Goal: Task Accomplishment & Management: Complete application form

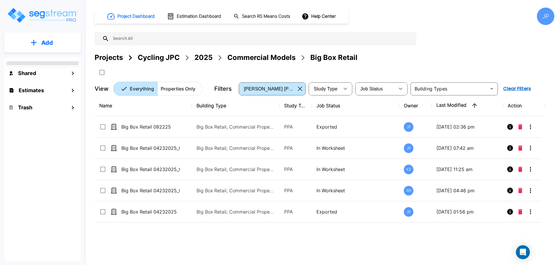
click at [115, 57] on div "Projects" at bounding box center [109, 57] width 28 height 10
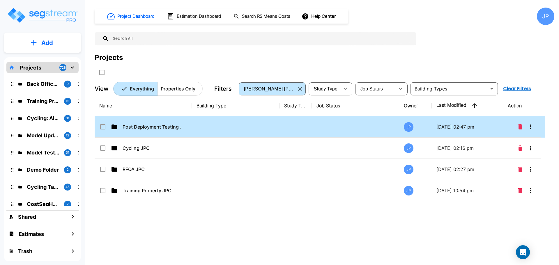
click at [202, 127] on td at bounding box center [236, 126] width 88 height 21
click at [150, 127] on p "Sprint 35" at bounding box center [152, 126] width 58 height 7
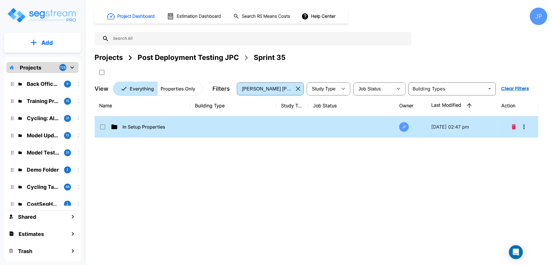
click at [193, 123] on td at bounding box center [233, 126] width 86 height 21
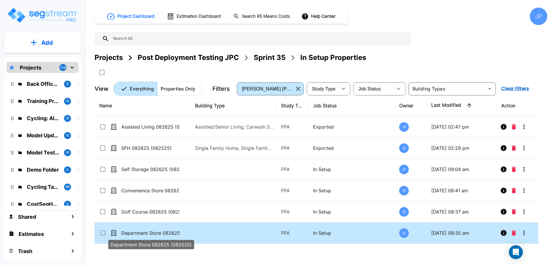
click at [167, 230] on p "Department Store 082625 (082525)" at bounding box center [150, 233] width 58 height 7
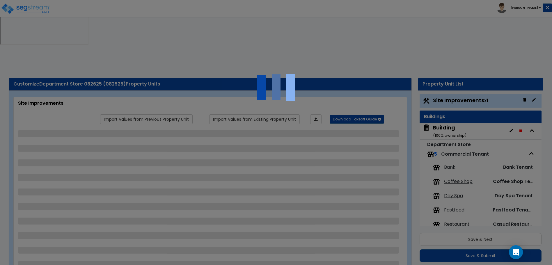
select select "2"
select select "1"
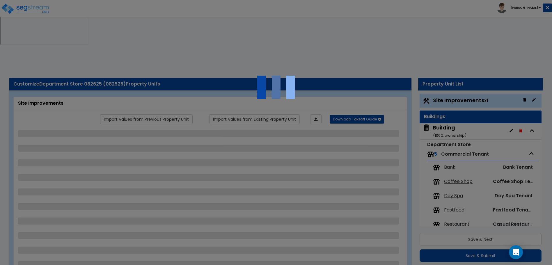
select select "2"
select select "1"
select select "2"
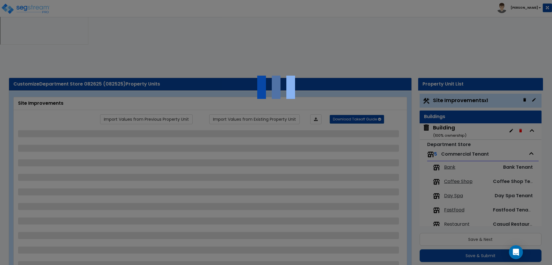
select select "1"
select select "2"
select select "1"
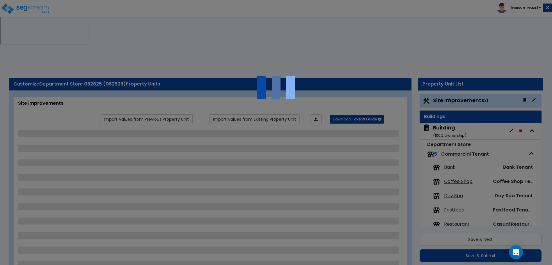
select select "2"
select select "1"
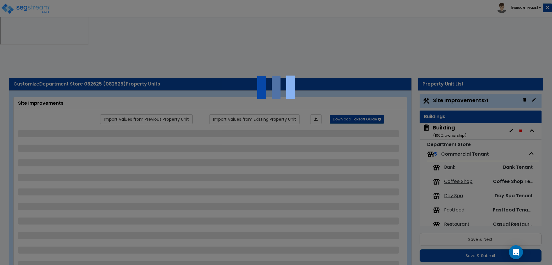
select select "6"
select select "2"
select select "3"
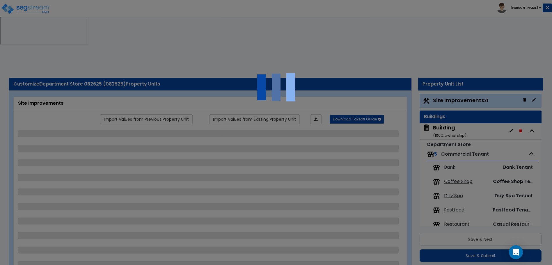
select select "2"
select select "7"
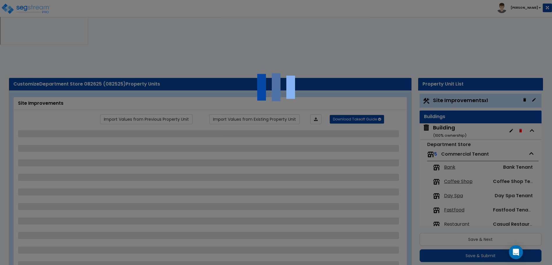
select select "2"
select select "3"
select select "1"
select select "16"
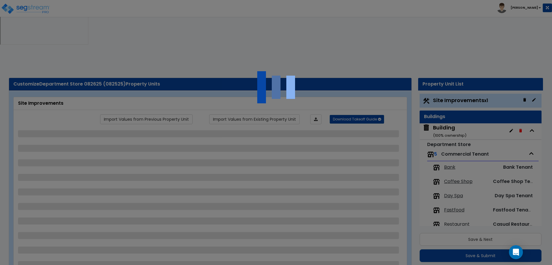
select select "2"
select select "5"
select select "4"
select select "1"
select select "3"
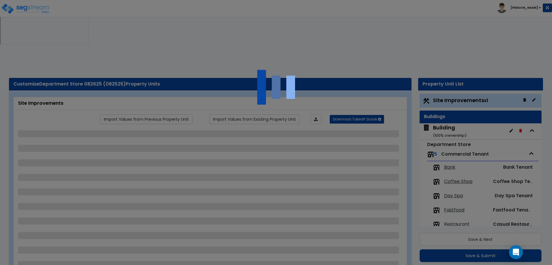
select select "1"
select select "4"
select select "2"
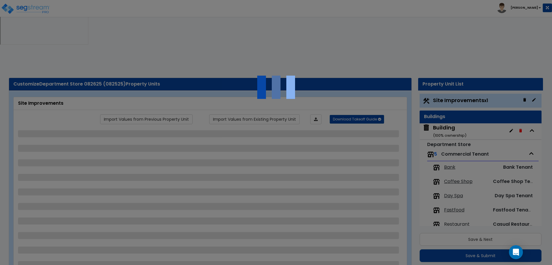
select select "1"
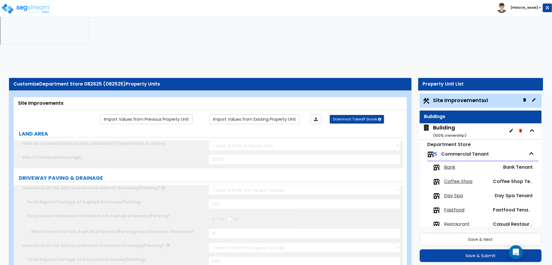
scroll to position [10, 0]
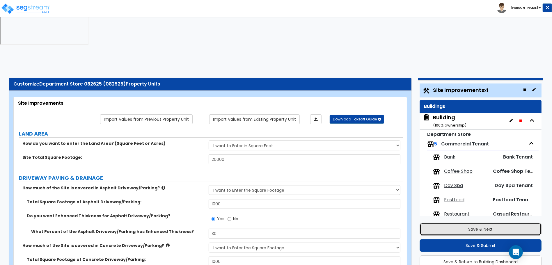
click at [461, 223] on button "Save & Next" at bounding box center [481, 229] width 122 height 13
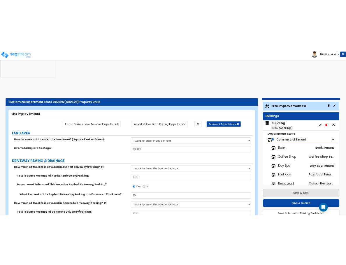
scroll to position [11, 0]
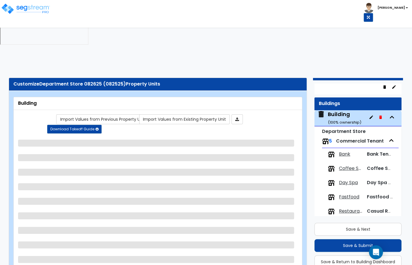
select select "1"
select select "2"
select select "1"
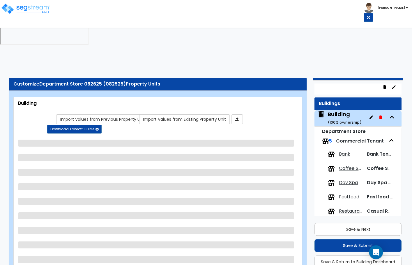
select select "2"
select select "3"
select select "9"
select select "5"
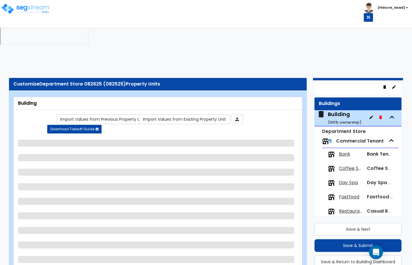
select select "7"
select select "3"
select select "1"
select select "4"
select select "1"
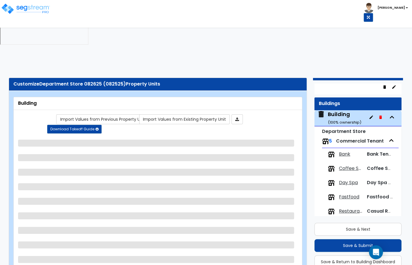
select select "3"
select select "5"
select select "3"
select select "2"
select select "1"
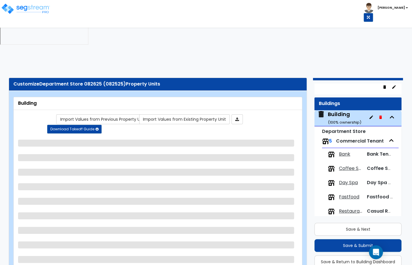
select select "2"
select select "1"
select select "2"
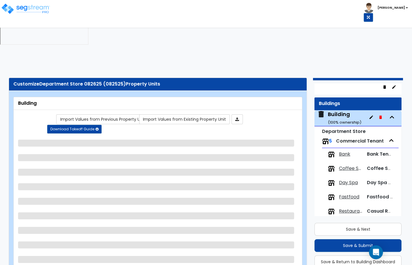
select select "1"
select select "3"
select select "2"
select select "3"
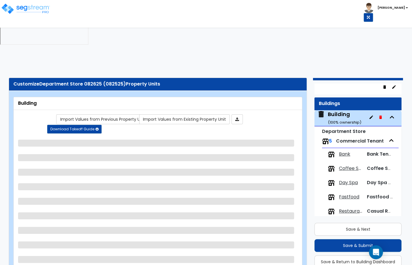
select select "3"
select select "8"
select select "1"
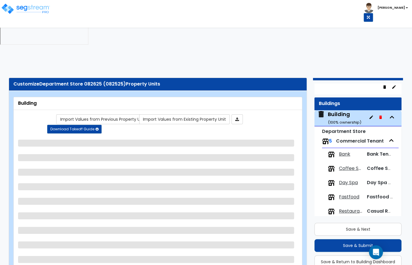
select select "1"
select select "3"
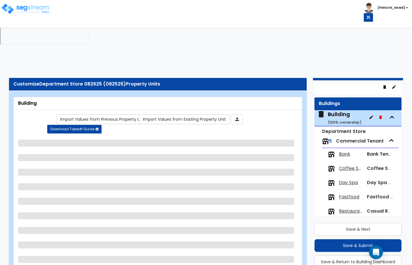
select select "3"
select select "1"
select select "7"
select select "2"
select select "4"
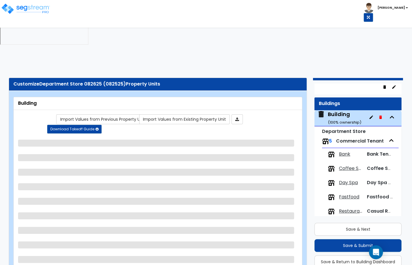
select select "1"
select select "3"
select select "2"
select select "3"
select select "1"
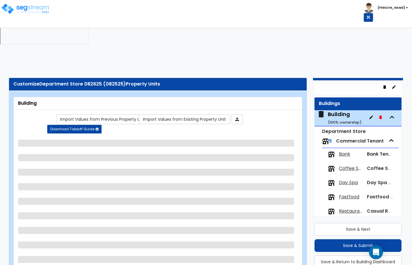
select select "3"
select select "4"
select select "2"
select select "3"
select select "8"
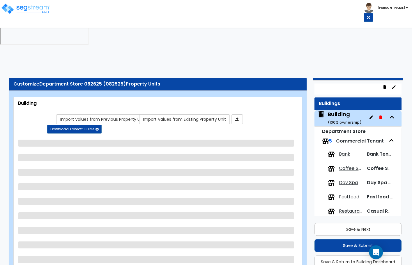
select select "3"
select select "4"
select select "3"
select select "2"
select select "4"
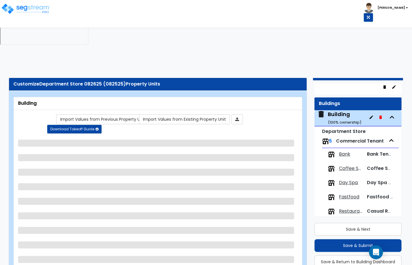
select select "5"
select select "2"
select select "1"
select select "2"
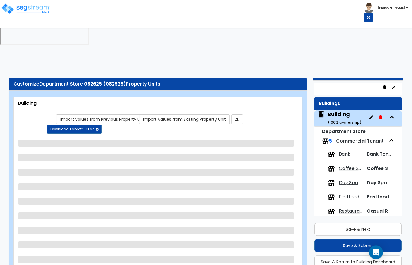
select select "1"
select select "3"
select select "6"
select select "5"
select select "4"
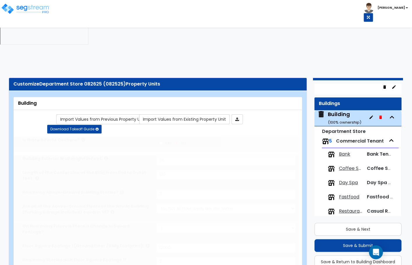
type input "1200"
radio input "true"
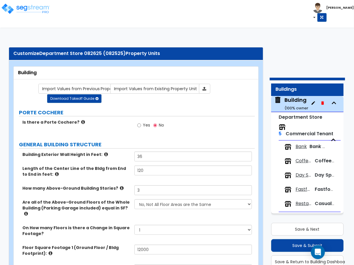
scroll to position [31, 0]
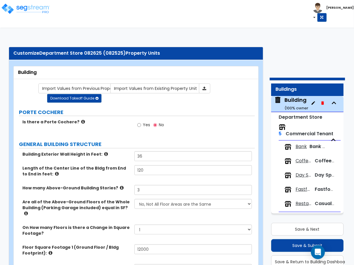
click at [227, 119] on div "Yes No" at bounding box center [195, 127] width 121 height 16
click at [306, 239] on button "Save & Submit" at bounding box center [307, 245] width 72 height 13
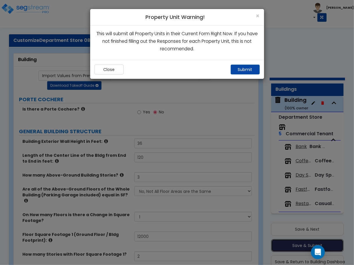
scroll to position [45, 0]
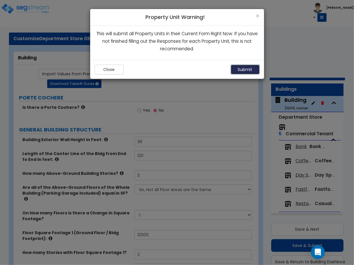
click at [239, 70] on button "Submit" at bounding box center [245, 70] width 29 height 10
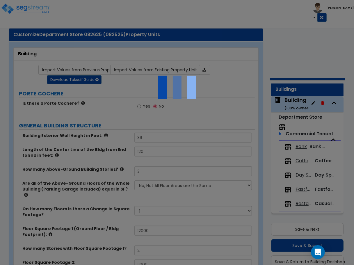
scroll to position [51, 0]
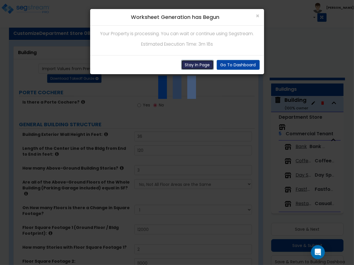
click at [190, 62] on button "Stay In Page" at bounding box center [197, 65] width 33 height 10
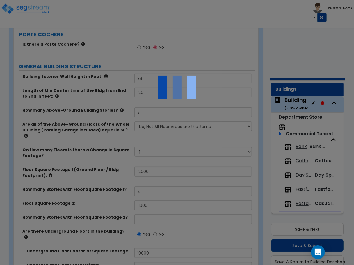
scroll to position [0, 0]
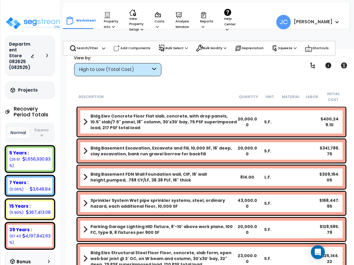
click at [47, 54] on icon at bounding box center [47, 55] width 2 height 3
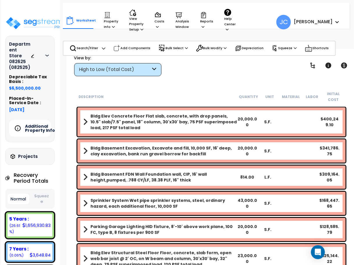
click at [37, 127] on h5 "Additional Property Info" at bounding box center [45, 128] width 41 height 8
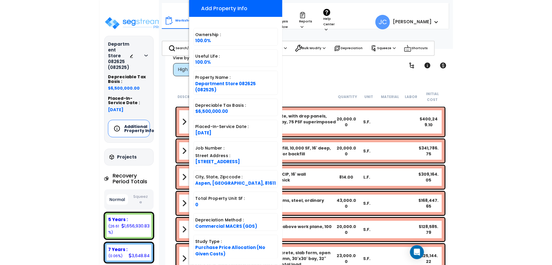
scroll to position [59, 0]
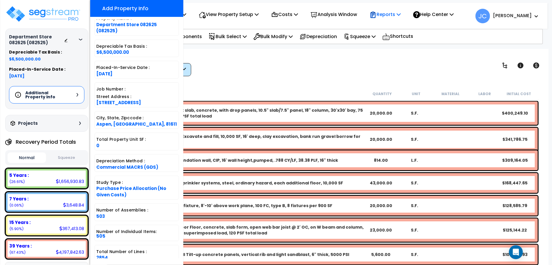
click at [354, 13] on p "Reports" at bounding box center [385, 14] width 31 height 8
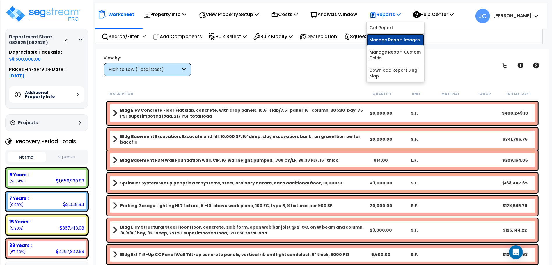
click at [354, 40] on link "Manage Report Images" at bounding box center [396, 40] width 58 height 12
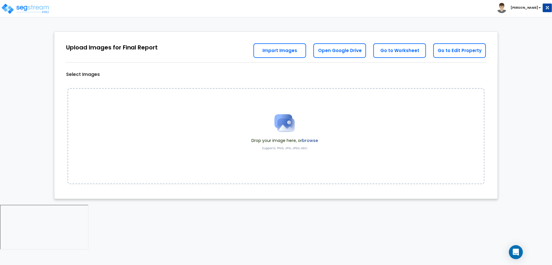
click at [313, 141] on label "browse" at bounding box center [310, 141] width 16 height 6
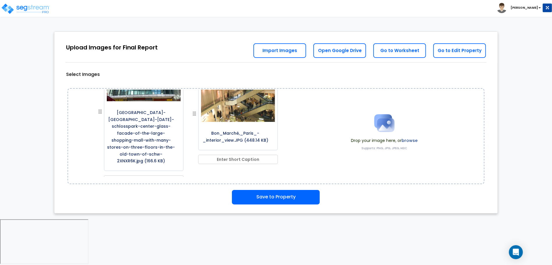
scroll to position [14, 0]
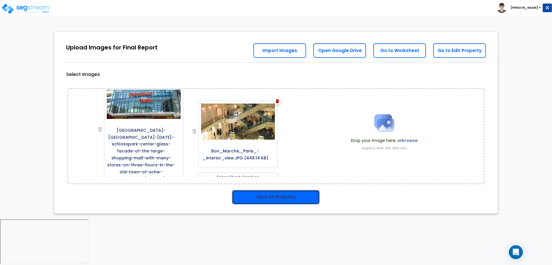
click at [278, 194] on button "Save to Property" at bounding box center [276, 197] width 88 height 15
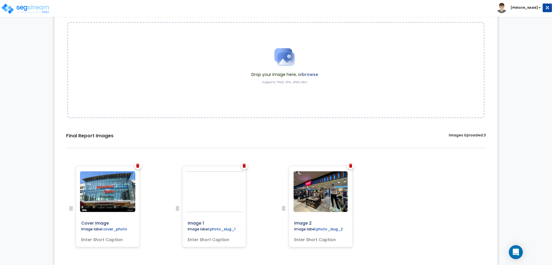
scroll to position [84, 0]
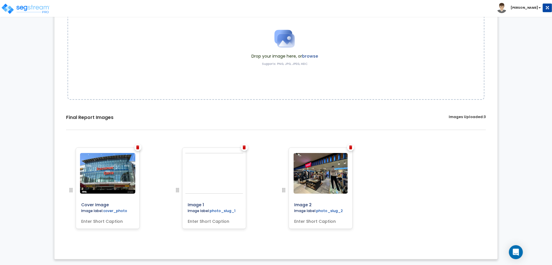
click at [245, 147] on img at bounding box center [244, 148] width 3 height 4
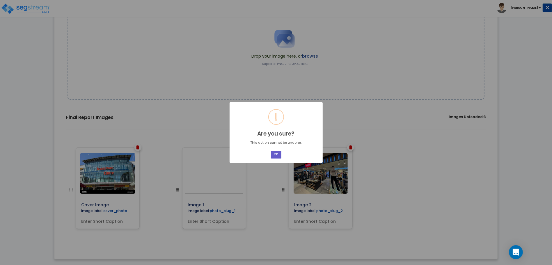
click at [273, 153] on button "OK" at bounding box center [276, 155] width 10 height 8
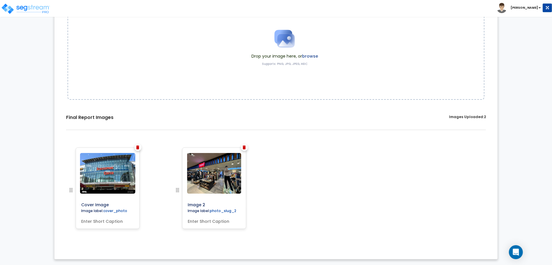
click at [312, 51] on span at bounding box center [285, 38] width 67 height 29
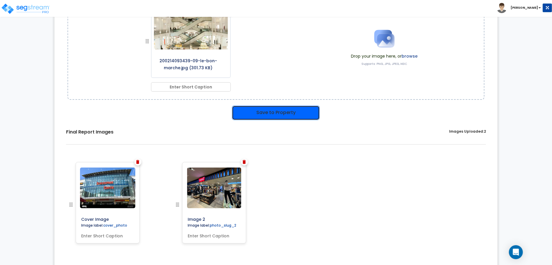
click at [280, 111] on button "Save to Property" at bounding box center [276, 113] width 88 height 15
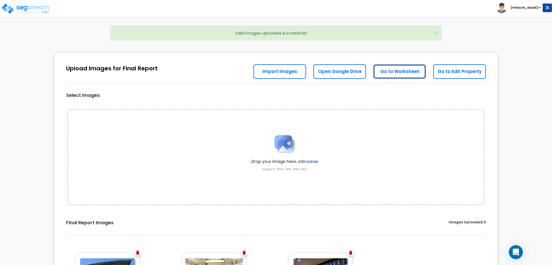
click at [395, 74] on link "Go to Worksheet" at bounding box center [400, 71] width 53 height 15
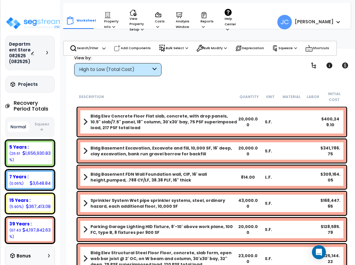
click at [271, 9] on div "Worksheet Property Info Property Setup Add Property Unit Template property Clon…" at bounding box center [188, 19] width 251 height 32
click at [203, 27] on p "Reports" at bounding box center [207, 21] width 13 height 18
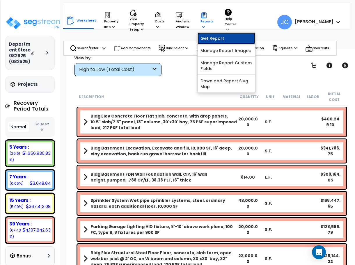
click at [210, 40] on link "Get Report" at bounding box center [227, 39] width 58 height 12
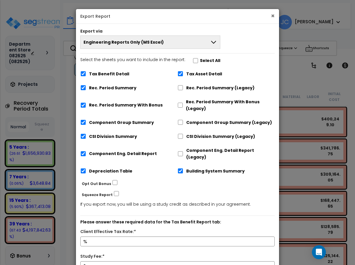
click at [273, 16] on button "×" at bounding box center [273, 16] width 4 height 6
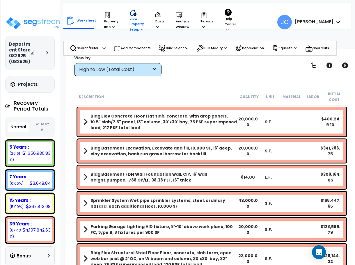
click at [136, 20] on p "View Property Setup" at bounding box center [137, 20] width 14 height 23
click at [141, 57] on link "View Questionnaire" at bounding box center [156, 54] width 58 height 12
click at [203, 19] on icon at bounding box center [204, 15] width 7 height 7
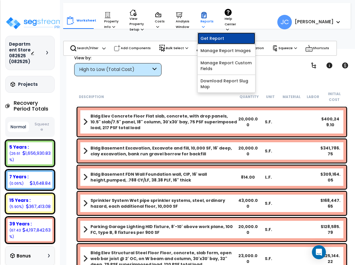
click at [208, 40] on link "Get Report" at bounding box center [227, 39] width 58 height 12
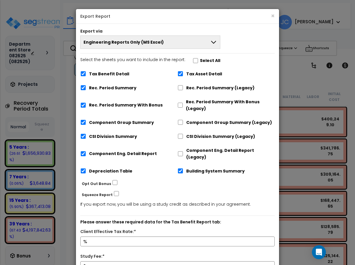
click at [214, 41] on icon at bounding box center [213, 42] width 7 height 7
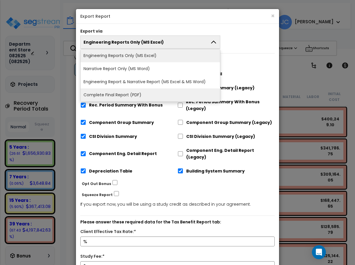
click at [170, 95] on li "Complete Final Report (PDF)" at bounding box center [150, 95] width 139 height 13
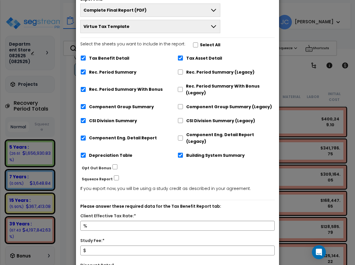
click at [200, 43] on label "Select All" at bounding box center [210, 45] width 20 height 7
click at [198, 43] on input "Select the sheets you want to include in the report: Select All" at bounding box center [196, 45] width 6 height 5
checkbox input "true"
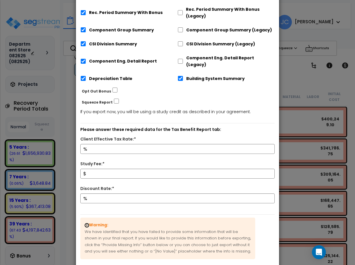
scroll to position [113, 0]
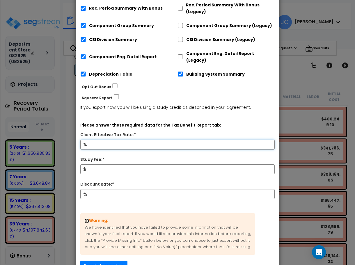
click at [149, 140] on input "Client Effective Tax Rate:*" at bounding box center [177, 145] width 194 height 10
type input "32"
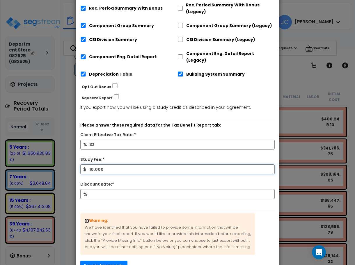
type input "10,000"
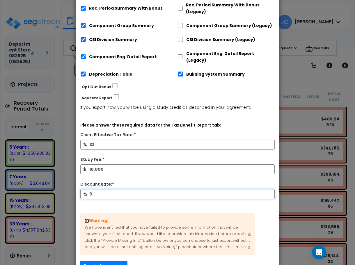
scroll to position [144, 0]
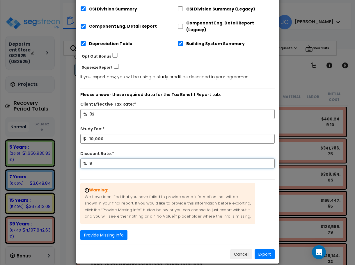
type input "9"
click at [115, 232] on button "Provide Missing Info" at bounding box center [103, 235] width 47 height 10
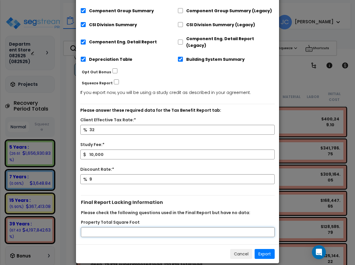
click at [122, 227] on input "Property Total Square Foot" at bounding box center [178, 232] width 194 height 10
type input "35000"
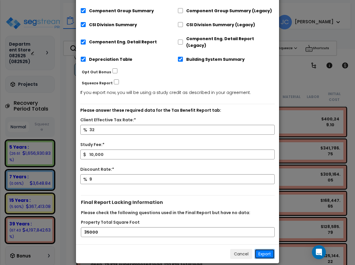
click at [262, 249] on button "Export" at bounding box center [265, 254] width 20 height 10
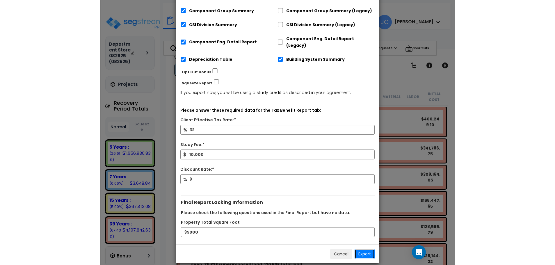
scroll to position [37, 0]
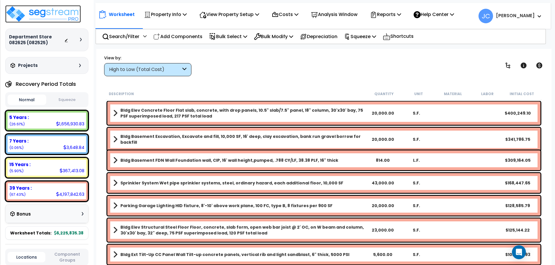
click at [62, 10] on img at bounding box center [43, 13] width 76 height 17
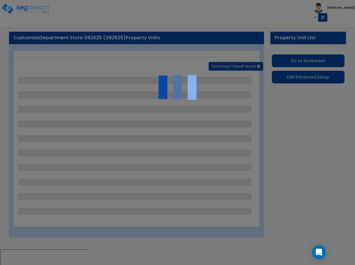
select select "2"
select select "1"
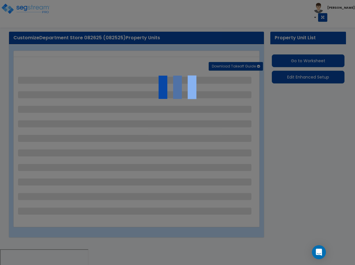
select select "2"
select select "1"
select select "2"
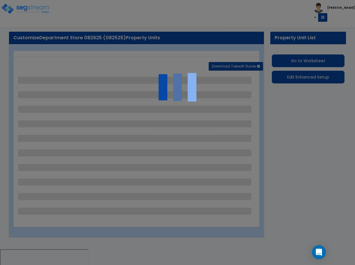
select select "1"
select select "2"
select select "1"
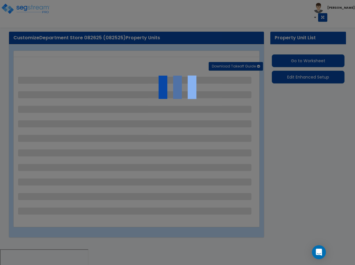
select select "2"
select select "1"
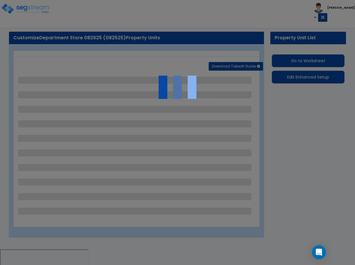
select select "6"
select select "2"
select select "3"
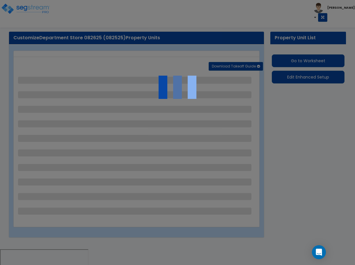
select select "2"
select select "7"
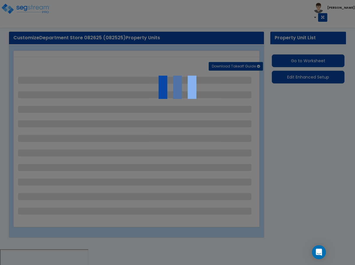
select select "2"
select select "3"
select select "1"
select select "16"
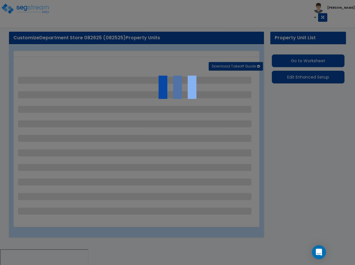
select select "2"
select select "5"
select select "4"
select select "1"
select select "3"
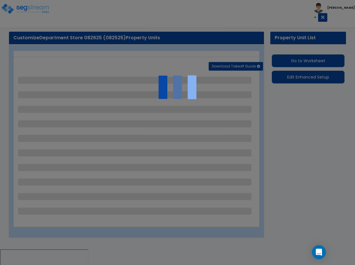
select select "1"
select select "4"
select select "2"
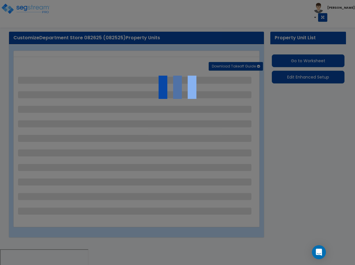
select select "1"
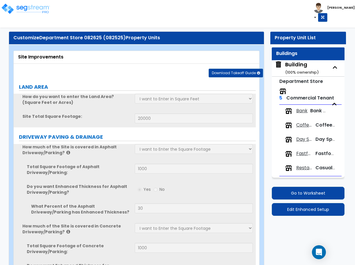
click at [293, 67] on div "Building ( 100 % ownership)" at bounding box center [301, 68] width 33 height 15
select select "1"
select select "2"
select select "1"
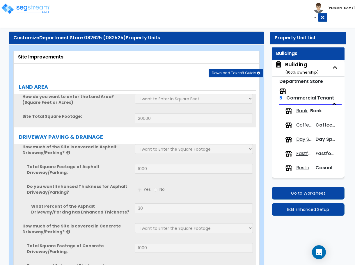
select select "1"
select select "2"
select select "3"
select select "9"
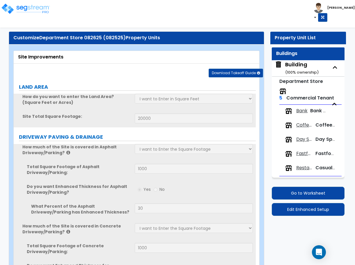
select select "5"
select select "7"
select select "3"
select select "1"
select select "4"
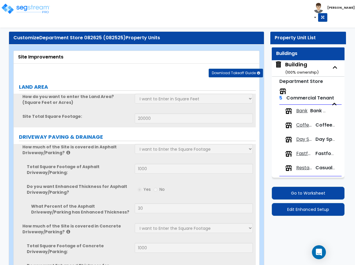
select select "1"
select select "3"
select select "5"
select select "3"
select select "2"
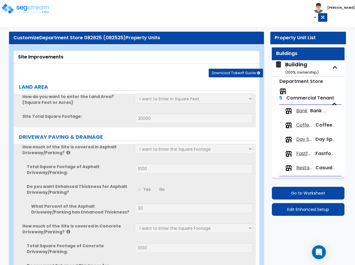
select select "1"
select select "2"
select select "1"
select select "2"
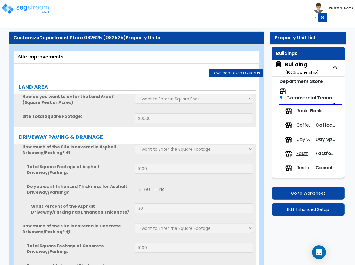
select select "2"
select select "1"
select select "3"
select select "2"
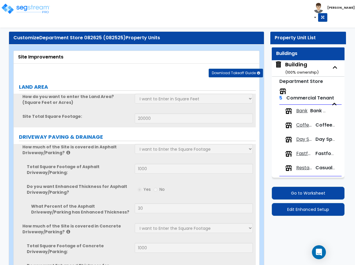
select select "3"
select select "8"
select select "1"
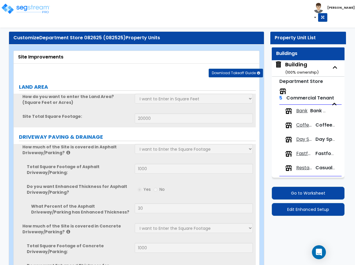
select select "1"
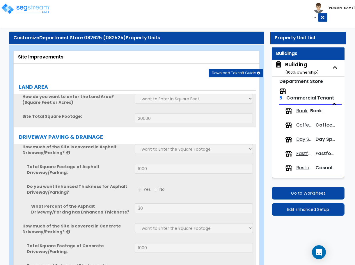
select select "3"
select select "1"
select select "7"
select select "2"
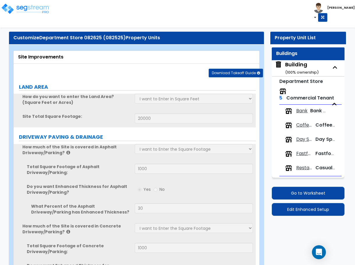
select select "4"
select select "1"
select select "3"
select select "2"
select select "3"
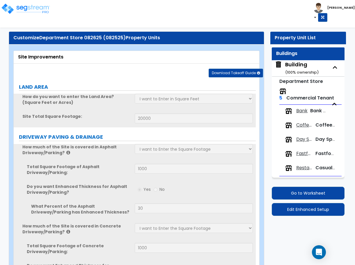
select select "1"
select select "3"
select select "4"
select select "2"
select select "3"
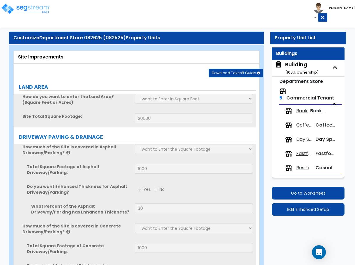
select select "8"
select select "3"
select select "4"
select select "3"
select select "2"
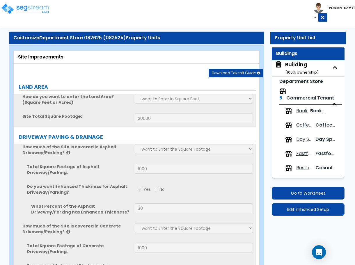
select select "4"
select select "5"
select select "2"
select select "1"
select select "2"
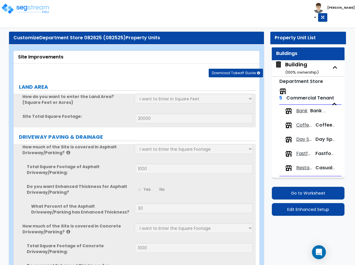
select select "2"
select select "1"
select select "3"
select select "6"
select select "5"
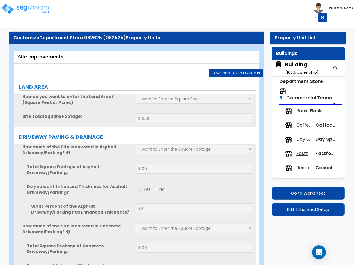
select select "4"
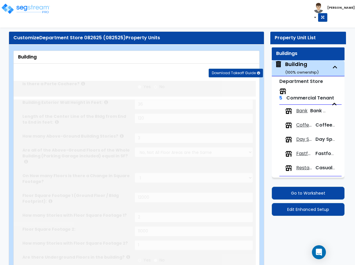
type input "1200"
radio input "true"
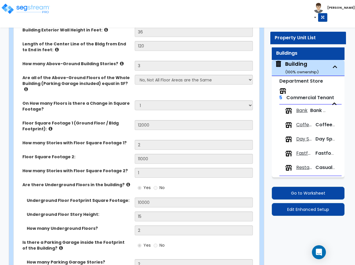
scroll to position [97, 0]
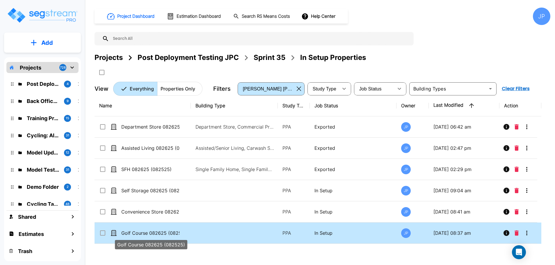
click at [171, 230] on p "Golf Course 082625 (082525)" at bounding box center [150, 233] width 58 height 7
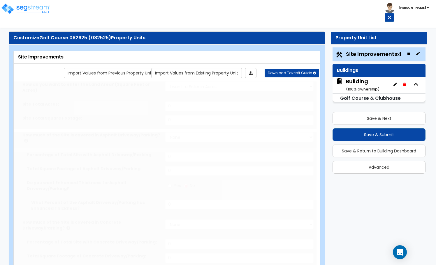
type input "5"
select select "2"
type input "10000"
radio input "true"
type input "30"
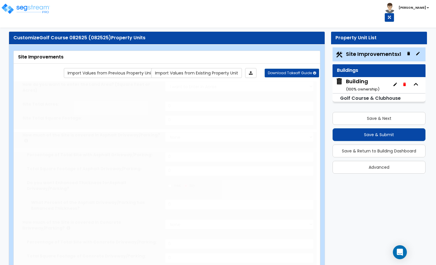
select select "2"
type input "10000"
radio input "true"
type input "30"
radio input "true"
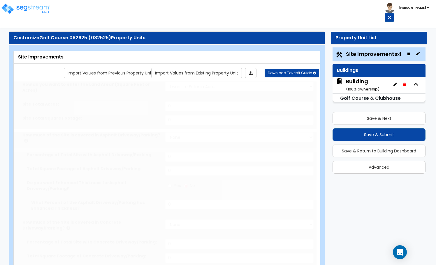
type input "6"
radio input "true"
type input "24"
type input "48"
type input "72"
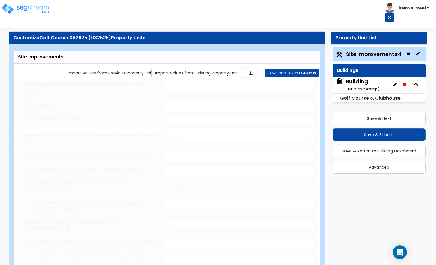
radio input "true"
type input "25"
radio input "true"
select select "3"
select select "1"
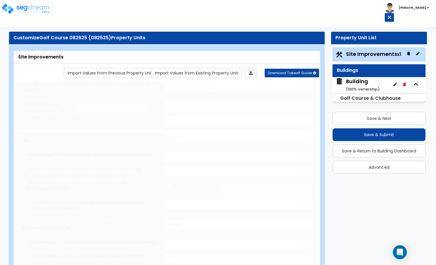
type input "500"
radio input "true"
select select "2"
type input "2"
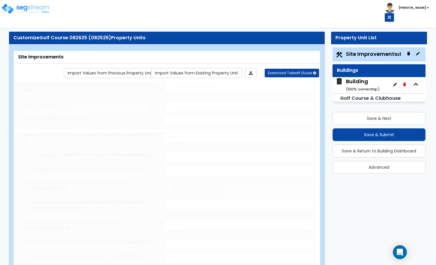
type input "4"
type input "6"
type input "8"
radio input "true"
type input "4"
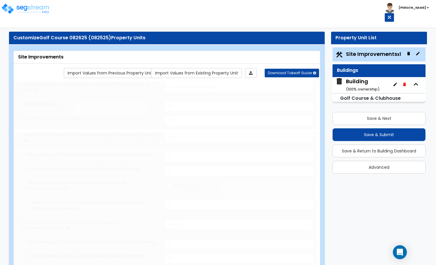
radio input "true"
select select "1"
type input "50"
radio input "true"
type input "100"
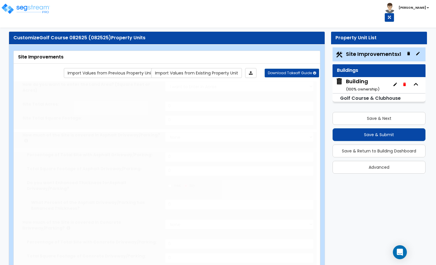
radio input "true"
select select "1"
type input "50"
radio input "true"
type input "4"
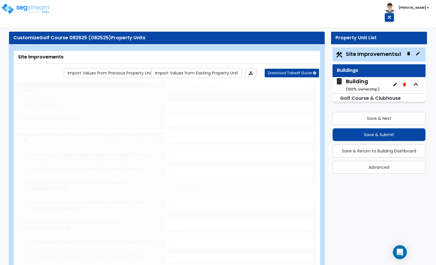
radio input "true"
type input "8"
radio input "true"
select select "2"
select select "4"
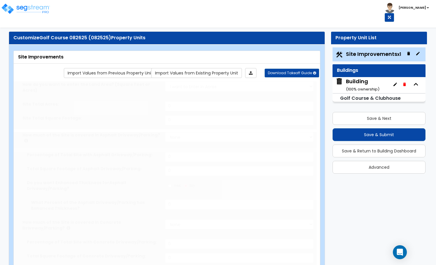
radio input "true"
select select "2"
type input "100"
select select "1"
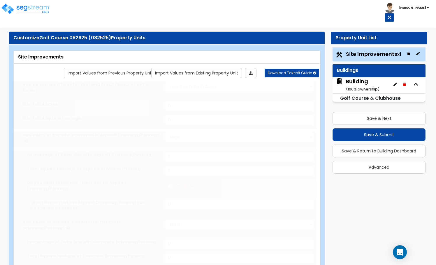
select select "1"
radio input "true"
type input "10"
radio input "true"
select select "2"
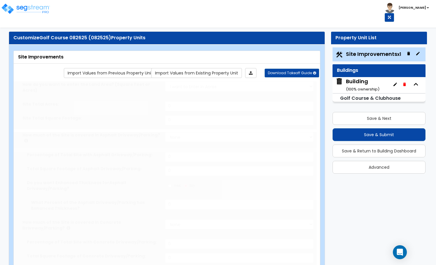
type input "500"
radio input "true"
select select "2"
type input "4"
type input "8"
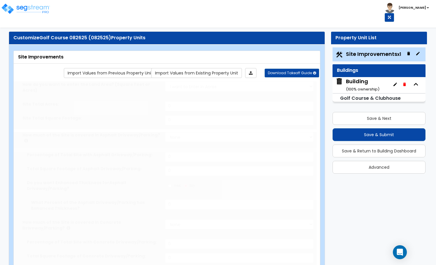
radio input "true"
select select "1"
radio input "true"
select select "1"
type input "50"
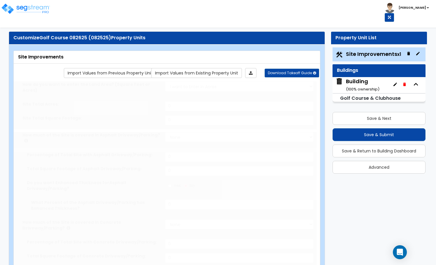
radio input "true"
type input "100"
radio input "true"
type input "6"
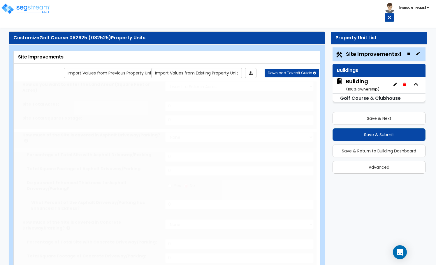
type input "1800"
radio input "true"
select select "1"
type input "1800"
radio input "true"
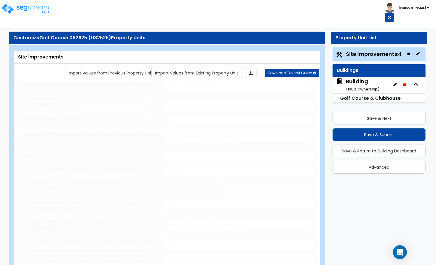
select select "1"
type input "1800"
radio input "true"
select select "2"
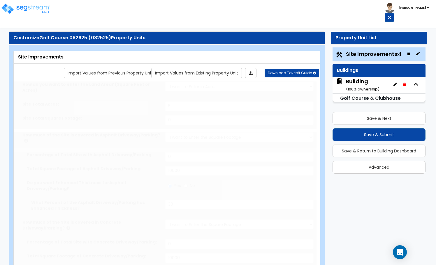
select select "3"
select select "2"
radio input "true"
type input "2"
radio input "true"
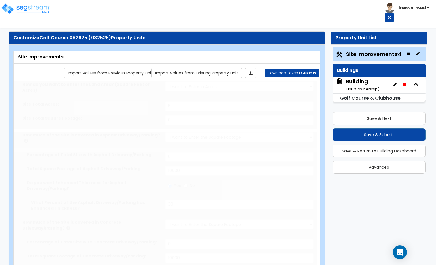
select select "2"
select select "6"
type input "1"
select select "11"
type input "1"
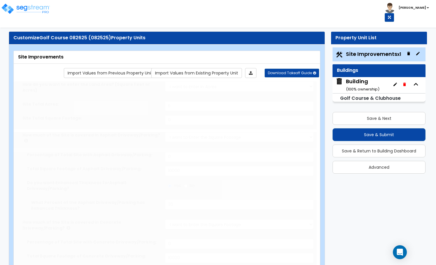
radio input "true"
type input "100000"
select select "2"
select select "3"
select select "2"
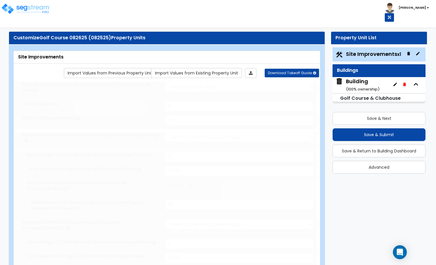
type input "10"
select select "3"
radio input "true"
select select "2"
type input "4"
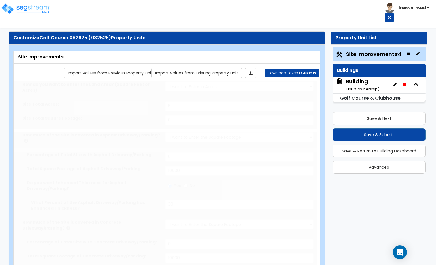
select select "1"
radio input "true"
type input "5"
radio input "true"
type input "1000"
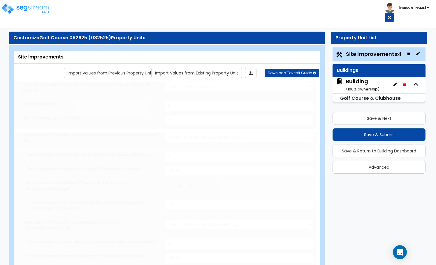
radio input "true"
select select "1"
type input "70"
radio input "true"
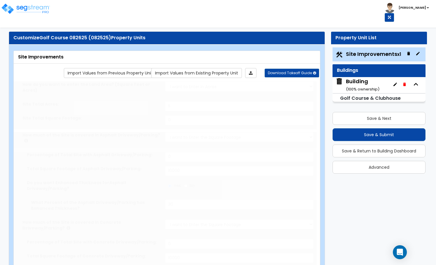
type input "2"
type input "20000"
type input "5"
radio input "true"
type input "80"
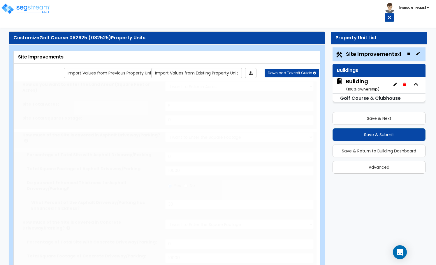
radio input "true"
type input "600"
select select "1"
type input "5"
radio input "true"
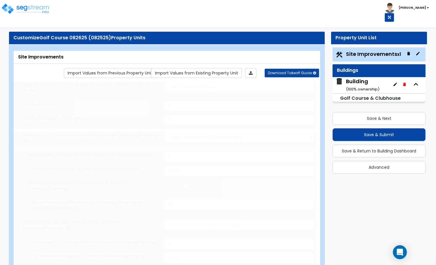
select select "2"
radio input "true"
type input "2"
radio input "true"
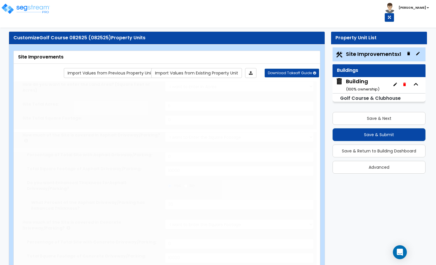
type input "10"
type input "1500"
type input "6"
select select "1"
select select "2"
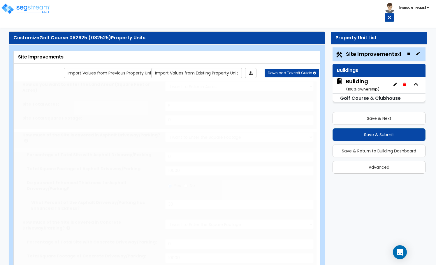
radio input "true"
type input "2"
type input "200"
select select "7"
select select "2"
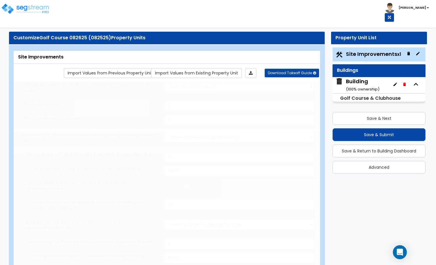
select select "2"
select select "3"
select select "1"
select select "20"
radio input "true"
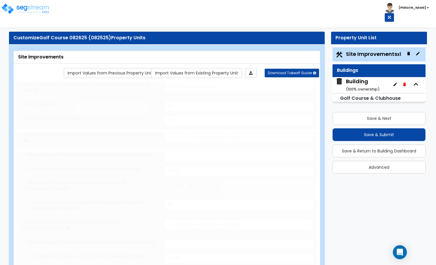
select select "2"
type input "4"
type input "2"
select select "5"
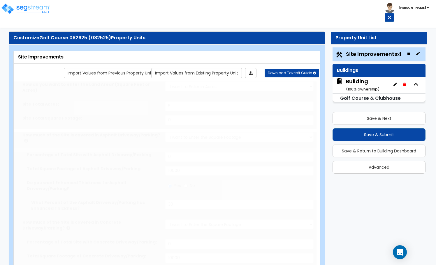
select select "7"
radio input "true"
type input "8"
select select "1"
radio input "true"
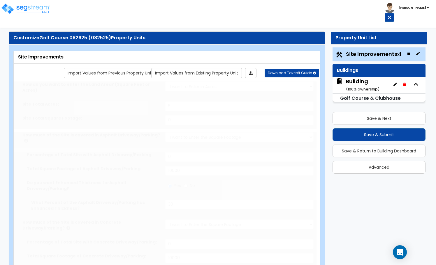
select select "1"
type input "40"
select select "3"
type input "1"
select select "1"
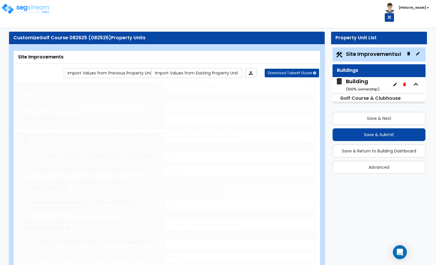
select select "1"
radio input "true"
select select "2"
type input "1"
type input "150"
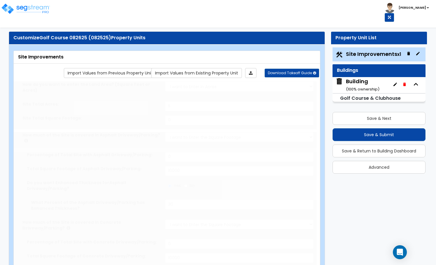
type input "6"
select select "3"
select select "2"
select select "1"
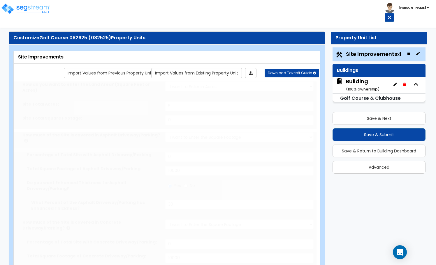
select select "1"
type input "1"
type input "100"
type input "6"
select select "2"
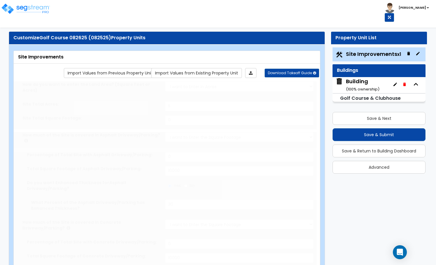
select select "1"
select select "2"
select select "1"
radio input "true"
type input "6"
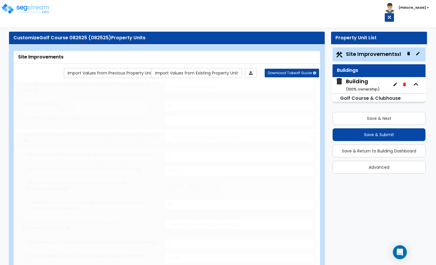
radio input "true"
select select "1"
select select "7"
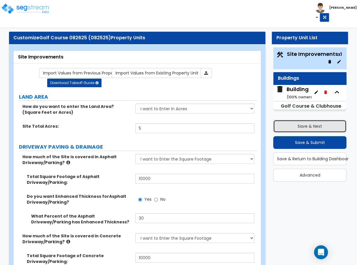
click at [291, 123] on button "Save & Next" at bounding box center [309, 126] width 73 height 13
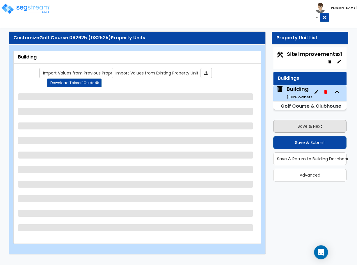
select select "2"
select select "1"
select select "2"
select select "1"
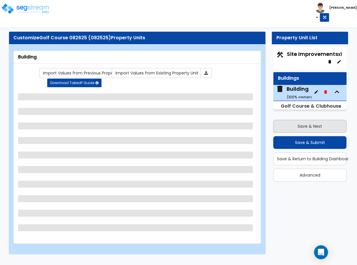
select select "2"
select select "3"
select select "4"
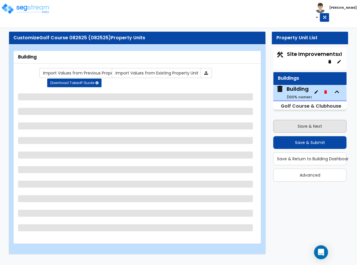
select select "1"
select select "3"
select select "5"
select select "13"
select select "9"
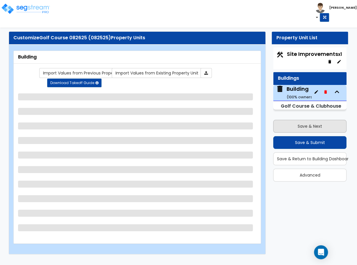
select select "7"
select select "3"
select select "1"
select select "4"
select select "1"
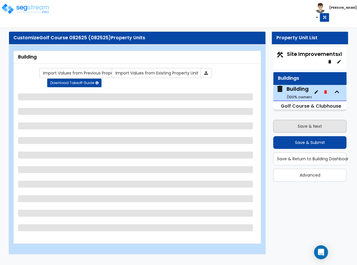
select select "3"
select select "4"
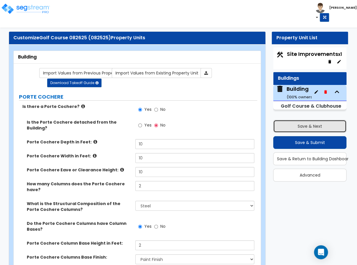
click at [298, 127] on button "Save & Next" at bounding box center [309, 126] width 73 height 13
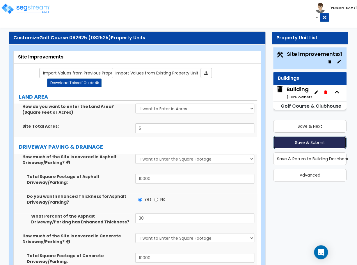
click at [297, 143] on button "Save & Submit" at bounding box center [309, 142] width 73 height 13
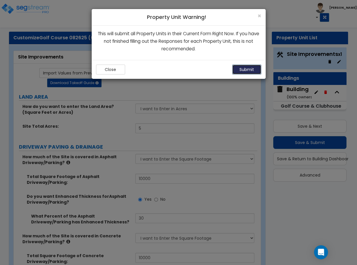
click at [242, 70] on button "Submit" at bounding box center [246, 70] width 29 height 10
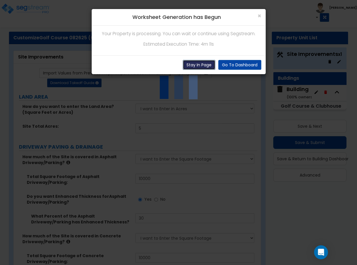
click at [193, 67] on button "Stay In Page" at bounding box center [199, 65] width 33 height 10
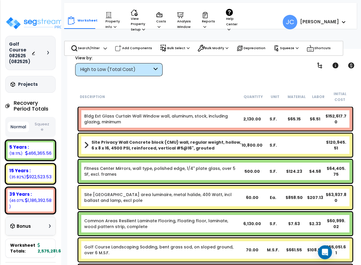
click at [50, 50] on div at bounding box center [41, 53] width 20 height 6
click at [47, 47] on div "Golf Course 082625 (082525)" at bounding box center [30, 52] width 43 height 23
click at [47, 51] on icon at bounding box center [48, 52] width 2 height 3
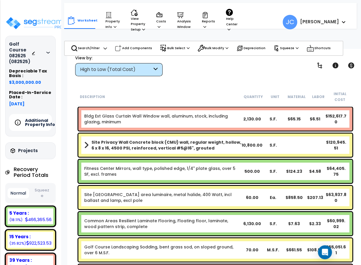
click at [25, 122] on h5 "Additional Property Info" at bounding box center [45, 122] width 41 height 8
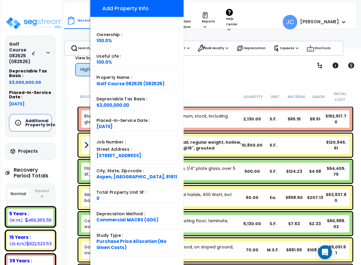
click at [213, 80] on div "Worksheet Property Info Property Setup Add Property Unit Template property Clon…" at bounding box center [215, 181] width 296 height 265
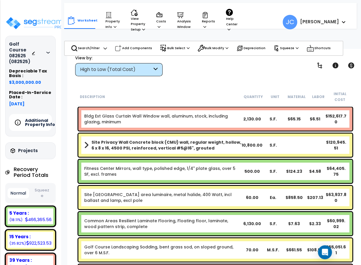
click at [0, 9] on html "We are Building your Property. So please grab a coffee and let us do the heavy …" at bounding box center [180, 132] width 361 height 265
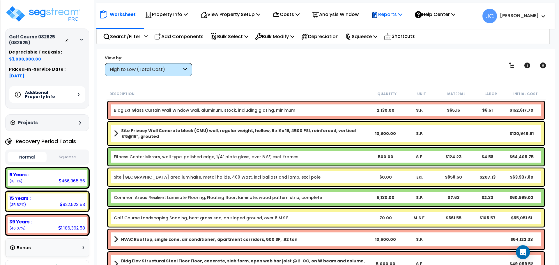
click at [357, 10] on div "Reports" at bounding box center [386, 15] width 31 height 14
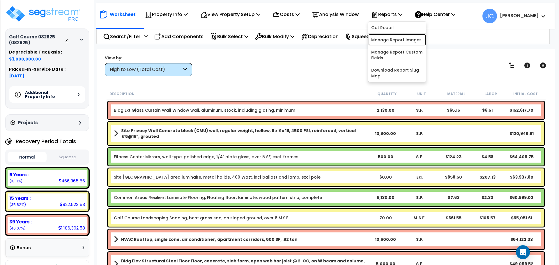
click at [357, 37] on link "Manage Report Images" at bounding box center [397, 40] width 58 height 12
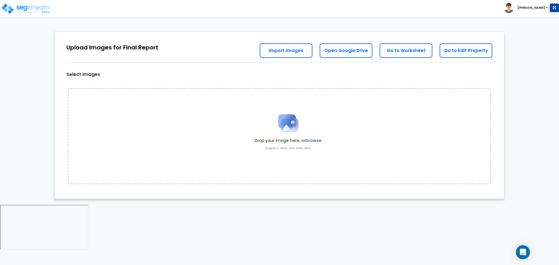
click at [316, 144] on div "Drop your image here, or browse Supports: PNG, JPG, JPEG, HEIC" at bounding box center [287, 136] width 75 height 55
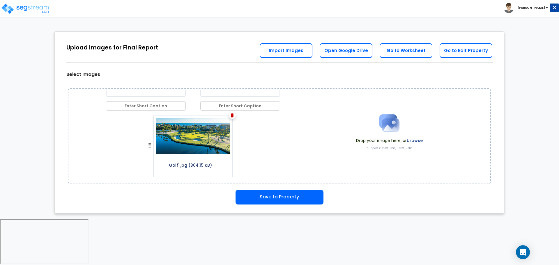
scroll to position [82, 0]
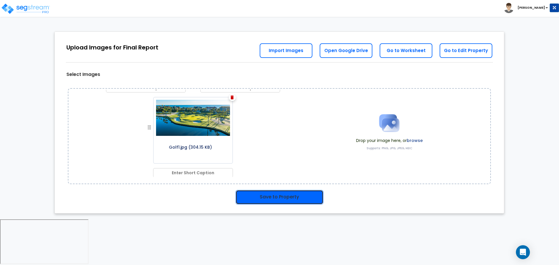
click at [315, 192] on button "Save to Property" at bounding box center [280, 197] width 88 height 15
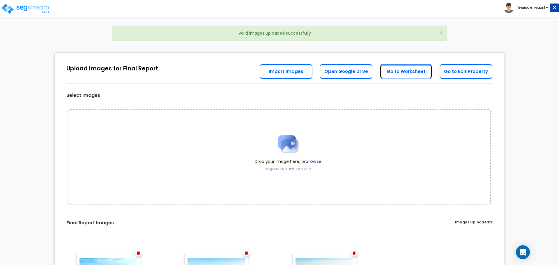
click at [408, 73] on link "Go to Worksheet" at bounding box center [406, 71] width 53 height 15
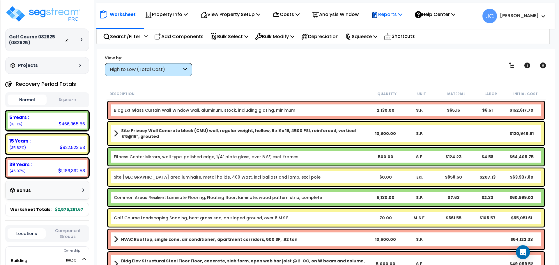
click at [395, 15] on p "Reports" at bounding box center [386, 14] width 31 height 8
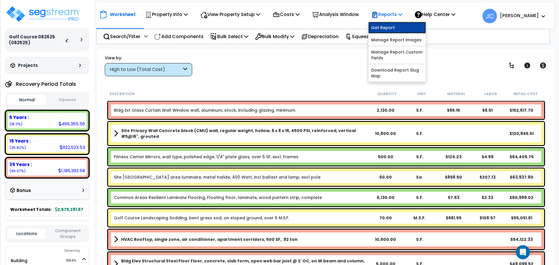
click at [394, 26] on link "Get Report" at bounding box center [397, 28] width 58 height 12
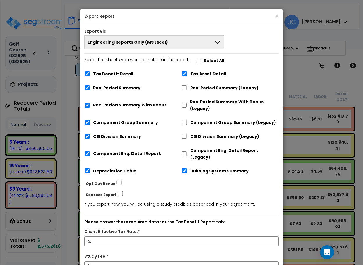
click at [202, 44] on button "Engineering Reports Only (MS Excel)" at bounding box center [154, 42] width 140 height 13
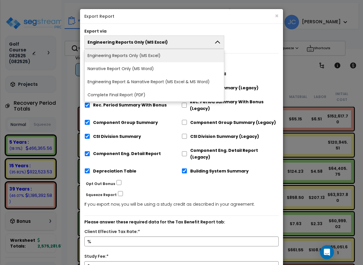
click at [159, 97] on li "Complete Final Report (PDF)" at bounding box center [154, 95] width 139 height 13
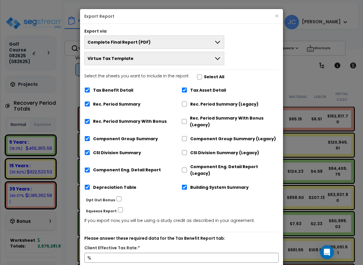
click at [204, 76] on label "Select All" at bounding box center [214, 77] width 20 height 7
click at [201, 76] on input "Select the sheets you want to include in the report: Select All" at bounding box center [200, 77] width 6 height 5
checkbox input "true"
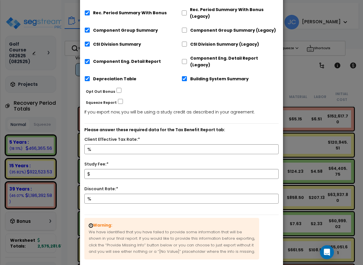
scroll to position [110, 0]
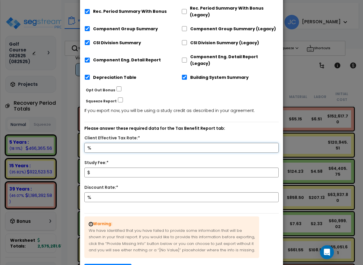
click at [147, 145] on input "Client Effective Tax Rate:*" at bounding box center [181, 148] width 194 height 10
type input "32"
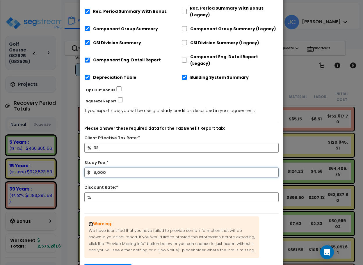
type input "6,000"
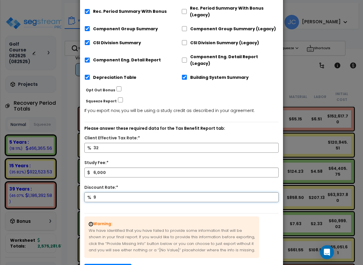
scroll to position [144, 0]
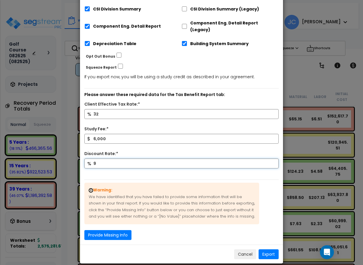
type input "9"
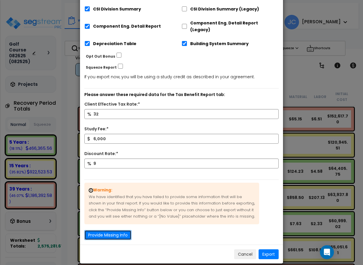
click at [127, 230] on button "Provide Missing Info" at bounding box center [107, 235] width 47 height 10
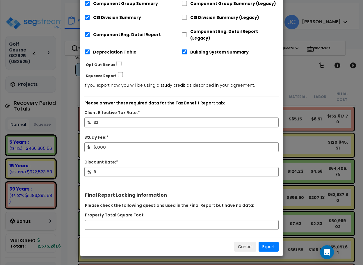
scroll to position [128, 0]
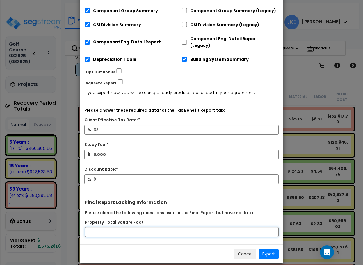
click at [123, 227] on input "Property Total Square Foot" at bounding box center [182, 232] width 194 height 10
type input "11000"
click at [263, 249] on button "Export" at bounding box center [269, 254] width 20 height 10
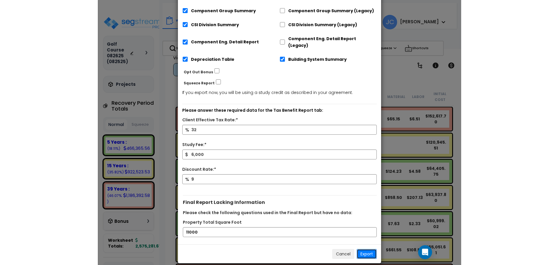
scroll to position [37, 0]
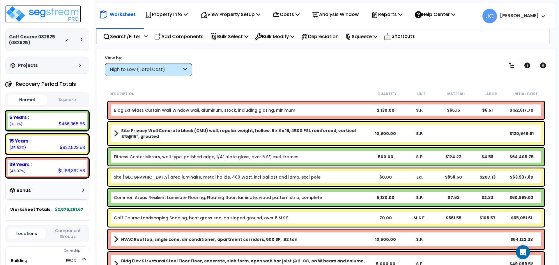
click at [59, 8] on img at bounding box center [43, 13] width 76 height 17
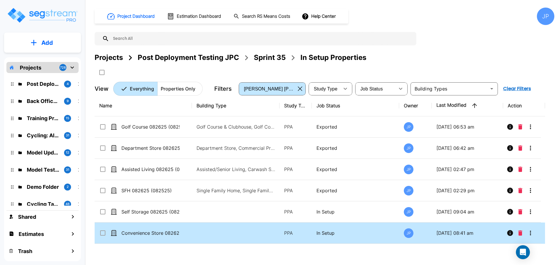
click at [156, 230] on p "Convenience Store 082625 (082525)" at bounding box center [150, 233] width 58 height 7
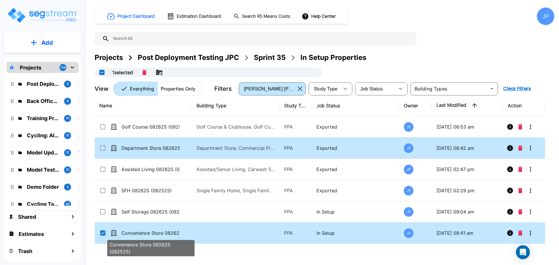
checkbox input "true"
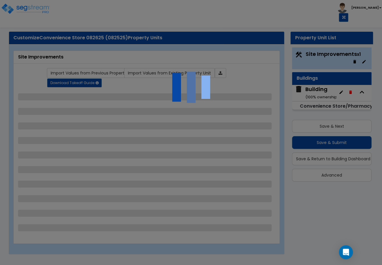
select select "2"
select select "1"
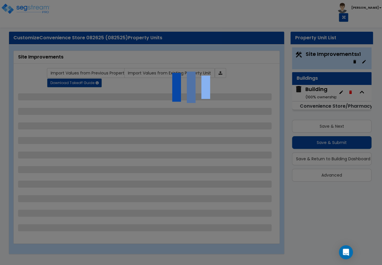
select select "2"
select select "1"
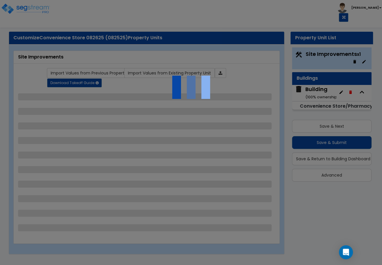
select select "2"
select select "4"
select select "2"
select select "1"
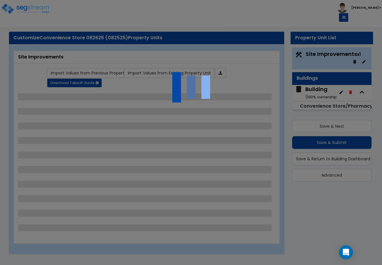
select select "4"
select select "2"
select select "1"
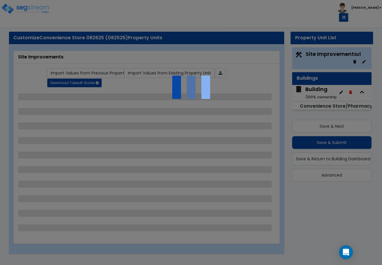
select select "1"
select select "6"
select select "1"
select select "2"
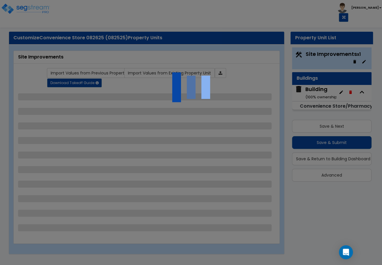
select select "3"
select select "1"
select select "3"
select select "2"
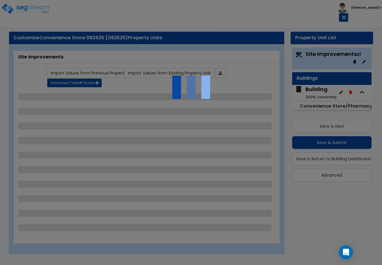
select select "7"
select select "2"
select select "1"
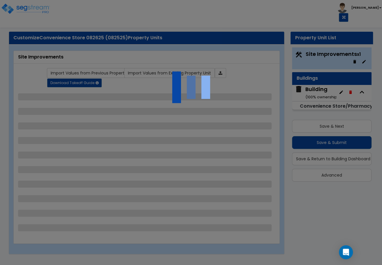
select select "16"
select select "2"
select select "3"
select select "1"
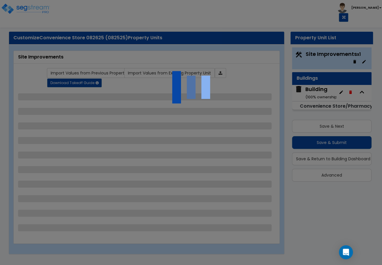
select select "1"
select select "2"
select select "1"
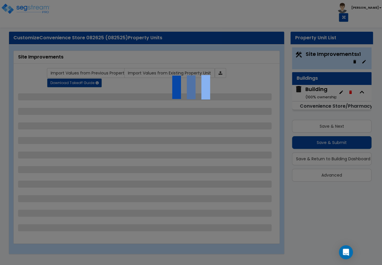
select select "2"
select select "1"
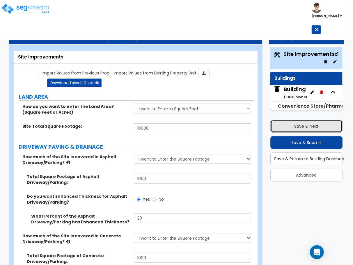
click at [301, 121] on button "Save & Next" at bounding box center [306, 126] width 72 height 13
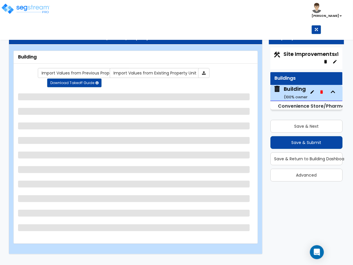
select select "2"
select select "1"
select select "3"
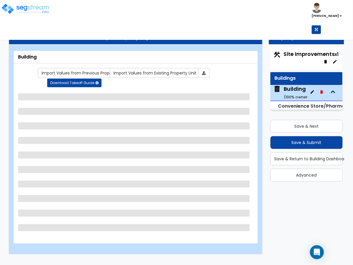
select select "1"
select select "4"
select select "1"
select select "3"
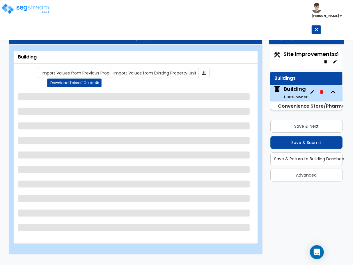
select select "2"
select select "3"
select select "2"
select select "7"
select select "3"
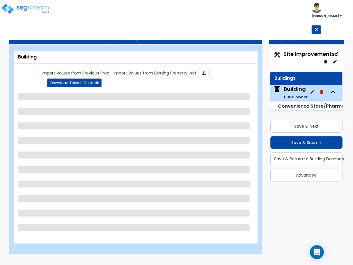
select select "1"
select select "4"
select select "1"
select select "2"
select select "3"
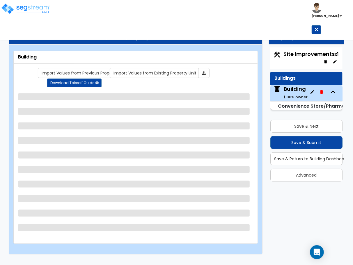
select select "1"
select select "3"
select select "2"
select select "4"
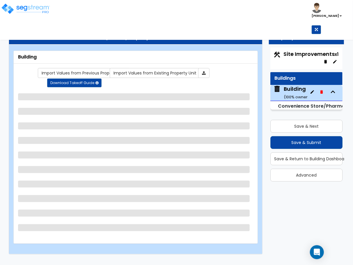
select select "1"
select select "2"
select select "3"
select select "4"
select select "1"
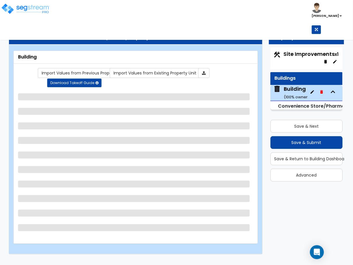
select select "2"
select select "1"
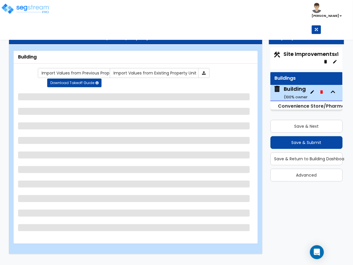
select select "3"
select select "2"
select select "3"
select select "1"
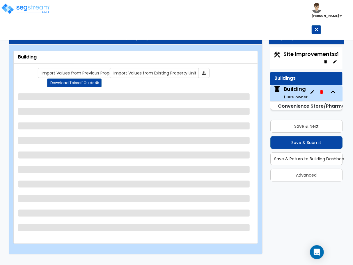
select select "2"
select select "5"
select select "2"
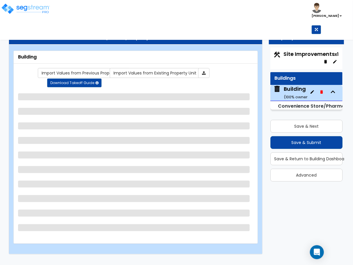
select select "2"
select select "7"
select select "1"
select select "8"
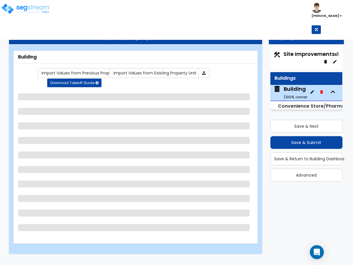
select select "1"
select select "7"
select select "1"
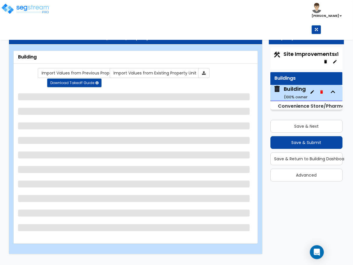
select select "2"
select select "3"
select select "1"
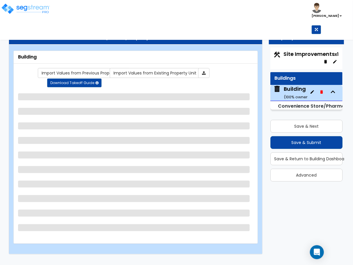
select select "1"
select select "5"
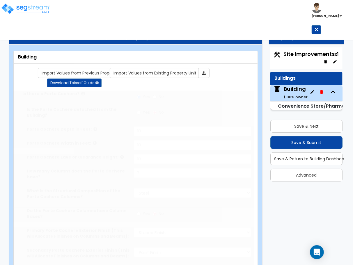
type input "1000"
radio input "true"
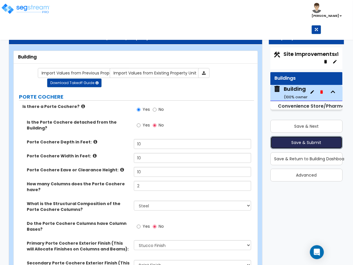
click at [314, 141] on button "Save & Submit" at bounding box center [306, 142] width 72 height 13
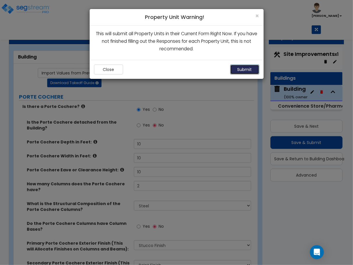
click at [238, 68] on button "Submit" at bounding box center [244, 70] width 29 height 10
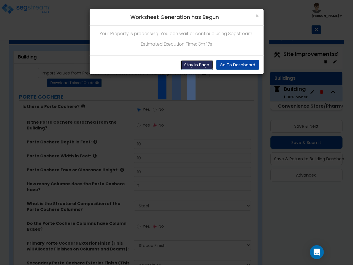
click at [188, 69] on button "Stay In Page" at bounding box center [197, 65] width 33 height 10
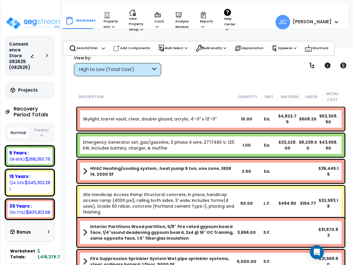
click at [47, 54] on icon at bounding box center [47, 55] width 2 height 3
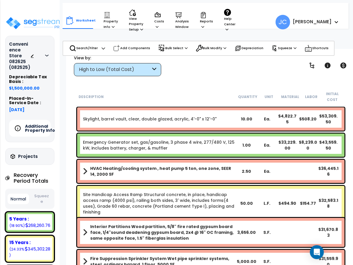
click at [35, 124] on h5 "Additional Property Info" at bounding box center [45, 128] width 41 height 8
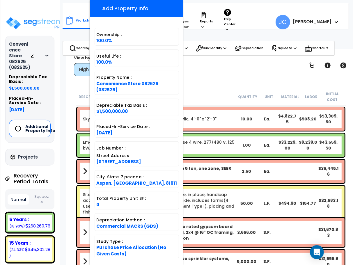
scroll to position [59, 0]
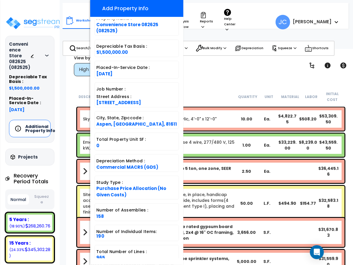
click at [238, 17] on div "Worksheet Property Info Property Setup Add Property Unit Template property Clon…" at bounding box center [188, 19] width 250 height 32
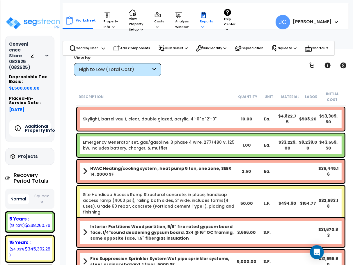
click at [197, 24] on div "Reports Get Report Manage Report Images Manage Report Custom Fields Download Re…" at bounding box center [207, 21] width 20 height 24
click at [200, 23] on p "Reports" at bounding box center [206, 21] width 13 height 18
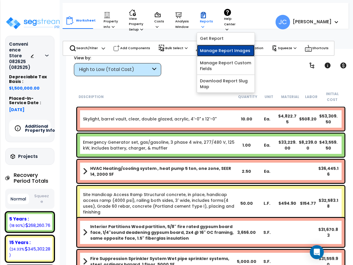
click at [210, 56] on link "Manage Report Images" at bounding box center [226, 51] width 58 height 12
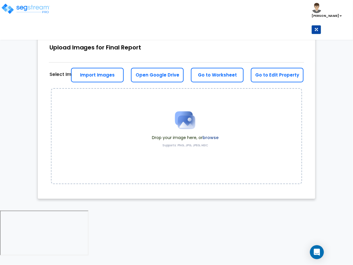
click at [213, 135] on label "browse" at bounding box center [211, 138] width 16 height 6
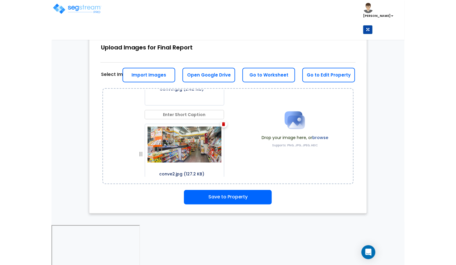
scroll to position [167, 0]
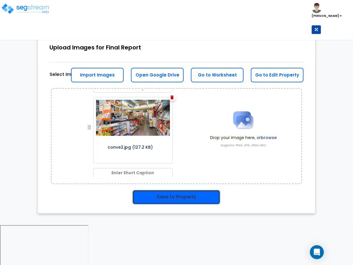
click at [187, 199] on button "Save to Property" at bounding box center [176, 197] width 88 height 15
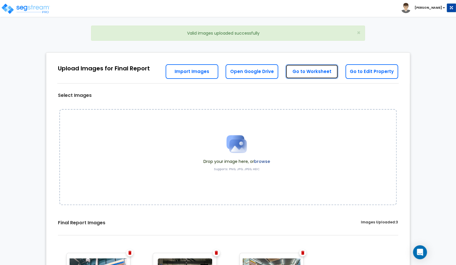
click at [304, 70] on link "Go to Worksheet" at bounding box center [312, 71] width 53 height 15
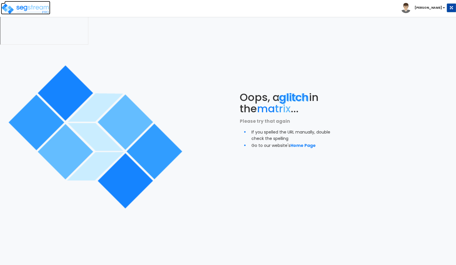
click at [38, 11] on img at bounding box center [25, 9] width 49 height 12
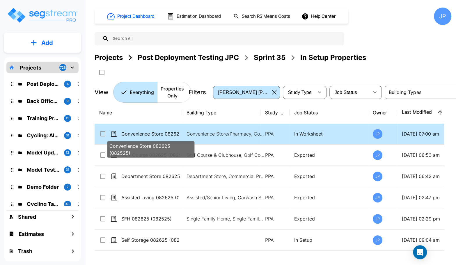
click at [173, 132] on p "Convenience Store 082625 (082525)" at bounding box center [150, 133] width 58 height 7
click at [173, 133] on p "Convenience Store 082625 (082525)" at bounding box center [150, 133] width 58 height 7
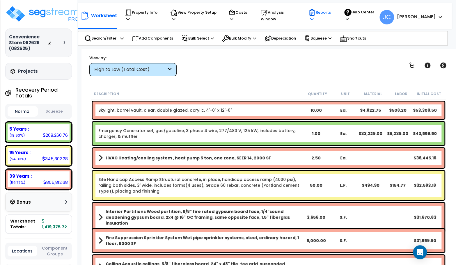
click at [316, 10] on icon at bounding box center [312, 12] width 7 height 7
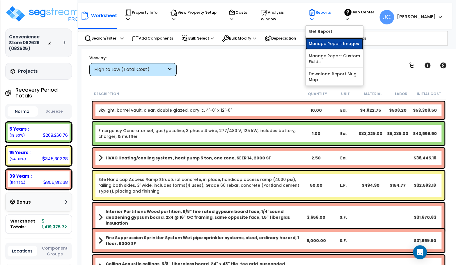
click at [331, 40] on link "Manage Report Images" at bounding box center [335, 44] width 58 height 12
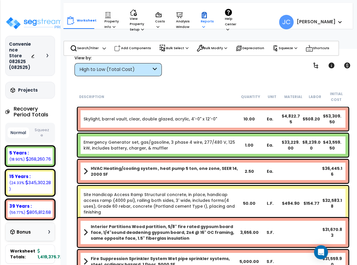
click at [201, 22] on p "Reports" at bounding box center [207, 21] width 13 height 18
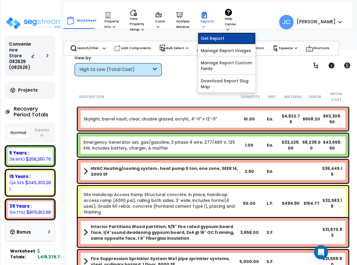
click at [210, 40] on link "Get Report" at bounding box center [227, 39] width 58 height 12
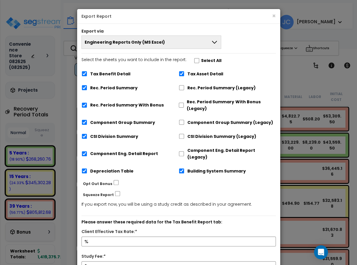
click at [186, 44] on button "Engineering Reports Only (MS Excel)" at bounding box center [152, 42] width 140 height 13
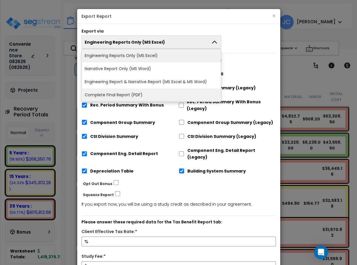
click at [151, 91] on li "Complete Final Report (PDF)" at bounding box center [151, 95] width 139 height 13
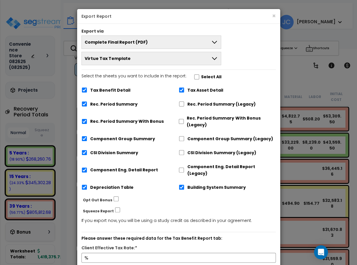
click at [197, 76] on label "Select the sheets you want to include in the report: Select All" at bounding box center [152, 78] width 140 height 10
click at [197, 76] on input "Select the sheets you want to include in the report: Select All" at bounding box center [197, 77] width 6 height 5
checkbox input "true"
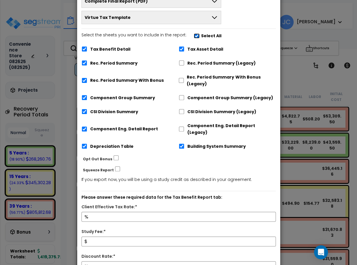
scroll to position [144, 0]
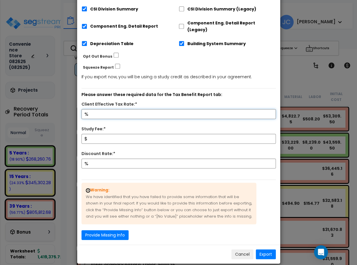
click at [153, 110] on input "Client Effective Tax Rate:*" at bounding box center [179, 114] width 194 height 10
type input "32"
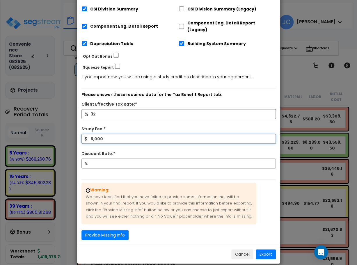
type input "5,000"
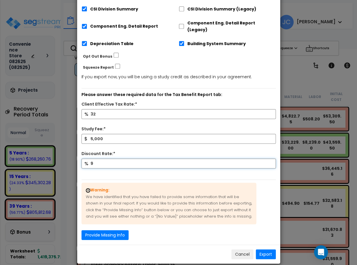
type input "9"
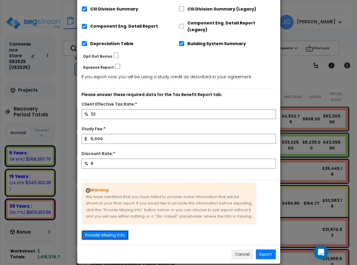
click at [121, 230] on button "Provide Missing Info" at bounding box center [105, 235] width 47 height 10
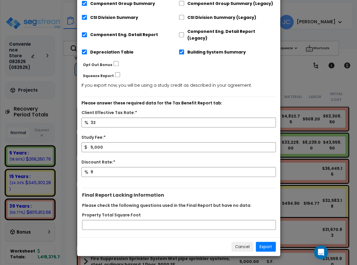
scroll to position [128, 0]
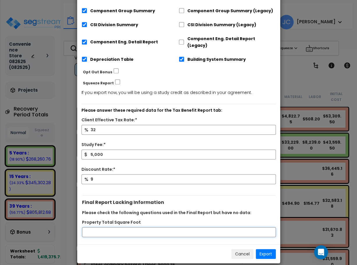
click at [120, 227] on input "Property Total Square Foot" at bounding box center [179, 232] width 194 height 10
type input "5000"
click at [263, 249] on button "Export" at bounding box center [266, 254] width 20 height 10
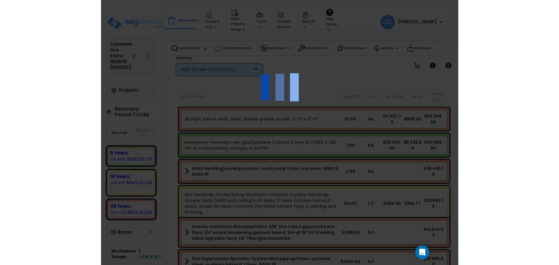
scroll to position [37, 0]
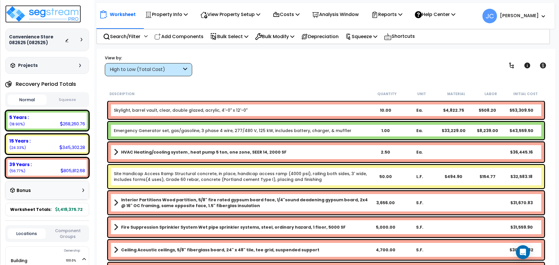
click at [57, 17] on img at bounding box center [43, 13] width 76 height 17
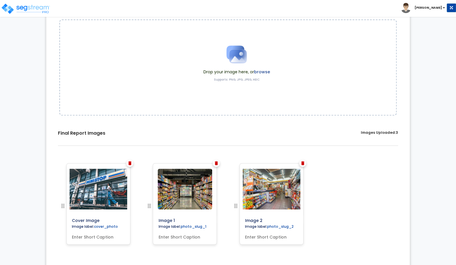
scroll to position [84, 0]
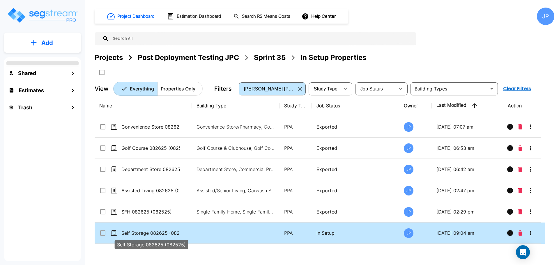
click at [172, 235] on p "Self Storage 082625 (082525)" at bounding box center [150, 233] width 58 height 7
checkbox input "true"
click at [172, 235] on p "Self Storage 082625 (082525)" at bounding box center [150, 233] width 58 height 7
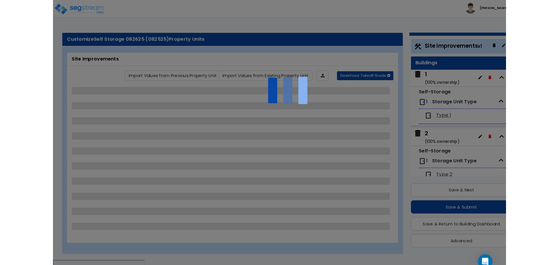
scroll to position [1, 0]
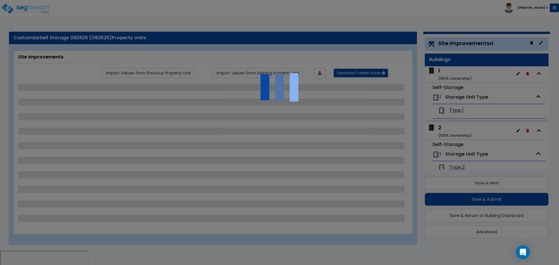
select select "2"
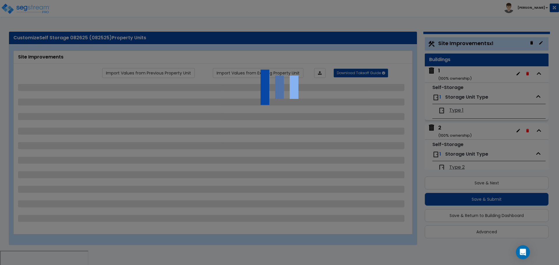
select select "1"
select select "2"
select select "1"
select select "2"
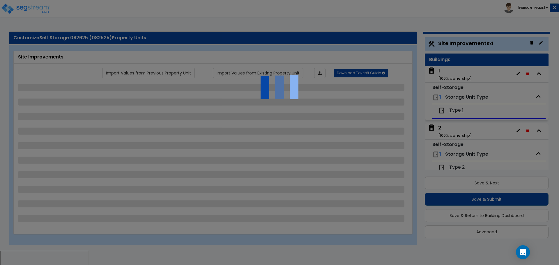
select select "3"
select select "1"
select select "2"
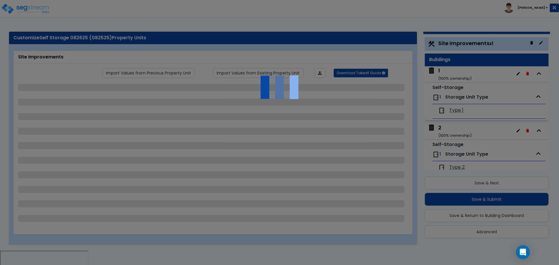
select select "1"
select select "2"
select select "3"
select select "4"
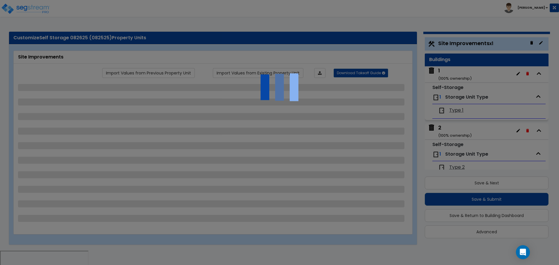
select select "9"
select select "4"
select select "5"
select select "7"
select select "1"
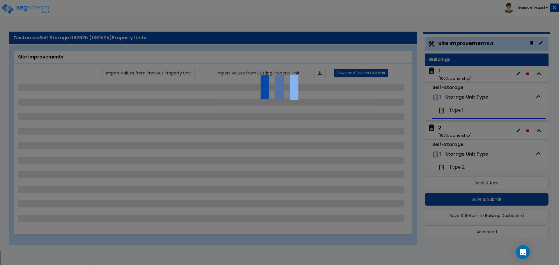
select select "2"
select select "1"
select select "2"
select select "1"
select select "4"
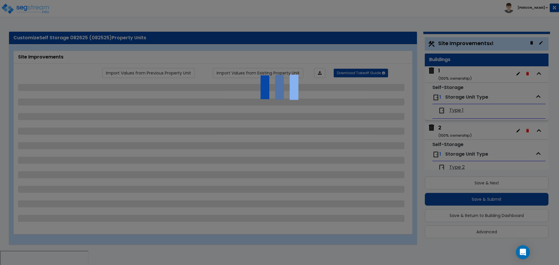
select select "4"
select select "1"
select select "3"
select select "6"
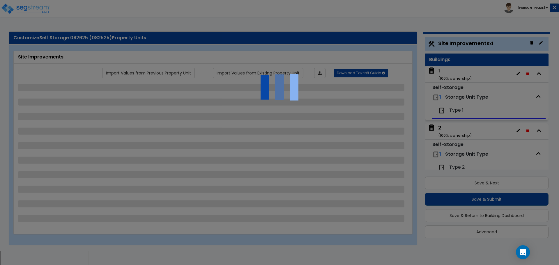
select select "11"
select select "9"
select select "2"
select select "3"
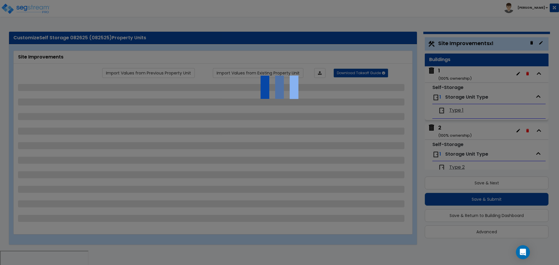
select select "2"
select select "1"
select select "2"
select select "3"
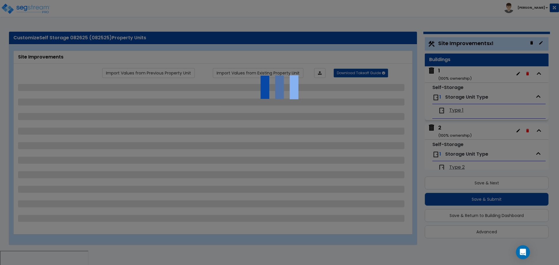
select select "1"
select select "2"
select select "3"
select select "1"
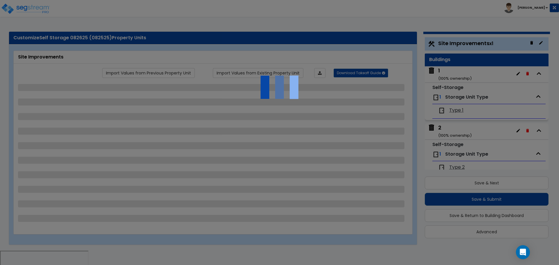
select select "2"
select select "3"
select select "2"
select select "1"
select select "2"
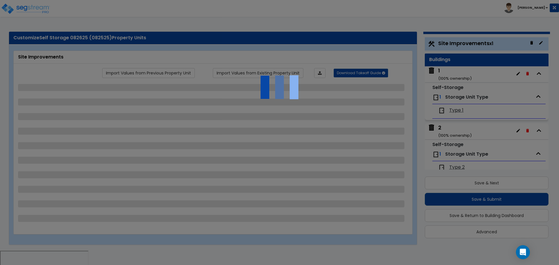
select select "5"
select select "1"
select select "3"
select select "2"
select select "1"
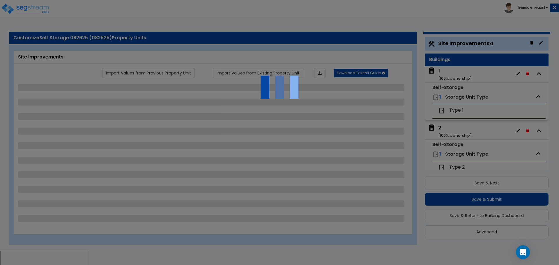
select select "2"
select select "7"
select select "2"
select select "1"
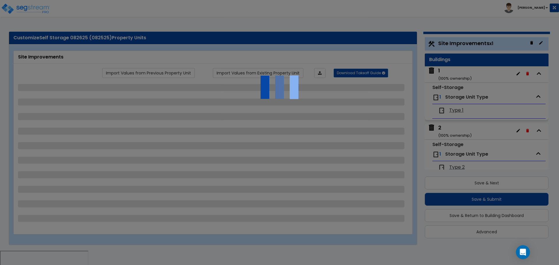
select select "1"
select select "16"
select select "2"
select select "1"
select select "2"
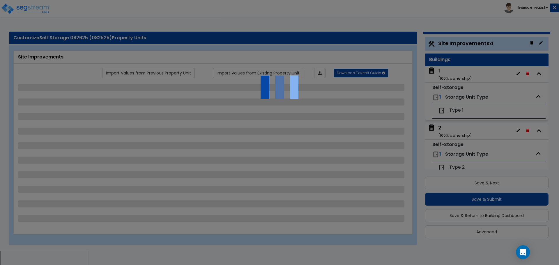
select select "2"
select select "1"
select select "2"
select select "1"
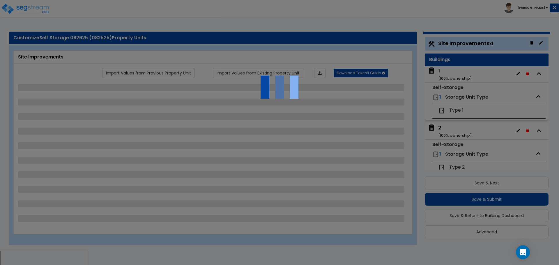
select select "1"
select select "4"
select select "3"
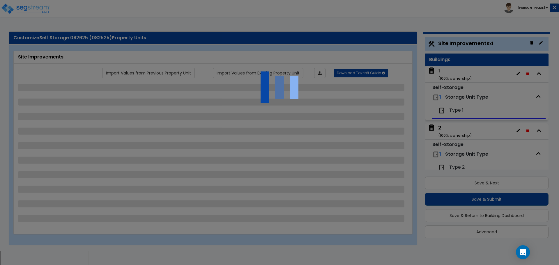
select select "2"
select select "1"
select select "3"
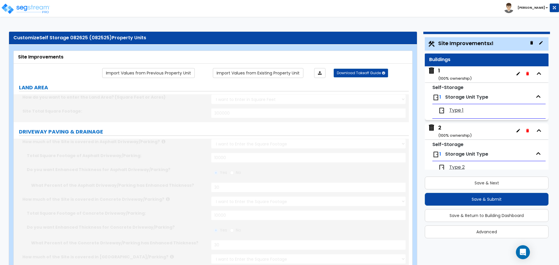
scroll to position [0, 0]
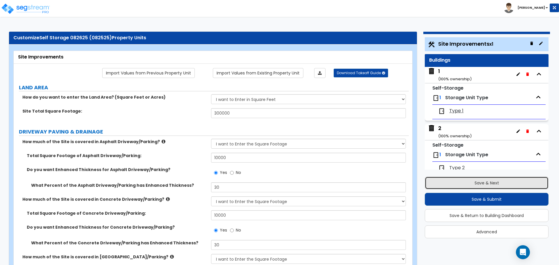
click at [482, 183] on button "Save & Next" at bounding box center [487, 183] width 124 height 13
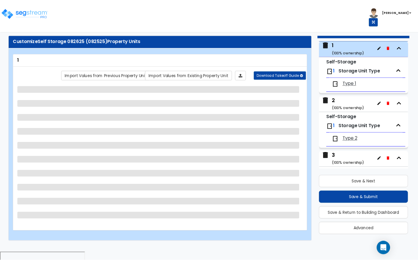
scroll to position [37, 0]
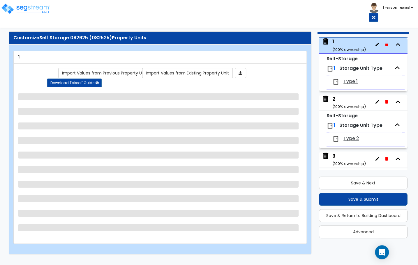
select select "3"
select select "4"
select select "1"
select select "2"
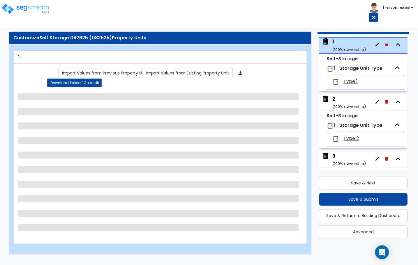
select select "1"
select select "2"
select select "8"
select select "3"
select select "10"
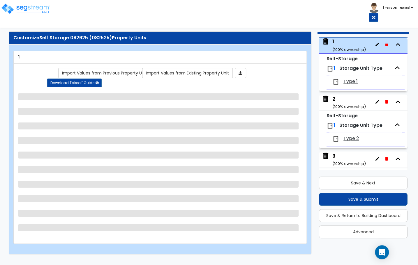
select select "7"
select select "4"
select select "2"
select select "1"
select select "2"
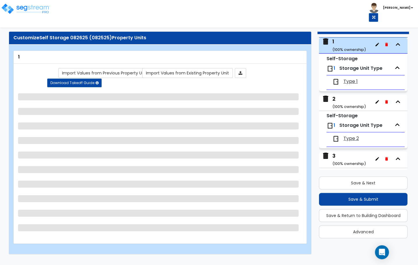
select select "2"
select select "3"
select select "2"
select select "3"
select select "2"
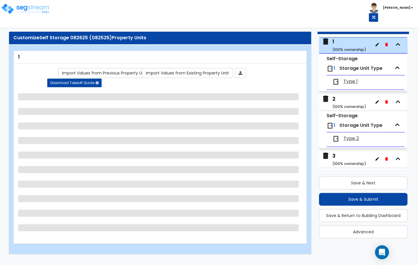
select select "1"
select select "2"
select select "3"
select select "1"
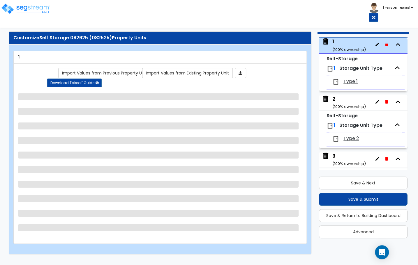
select select "2"
select select "3"
select select "2"
select select "3"
select select "1"
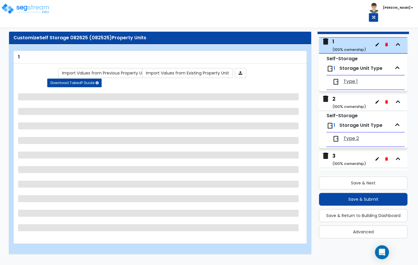
select select "2"
select select "3"
select select "2"
select select "3"
select select "7"
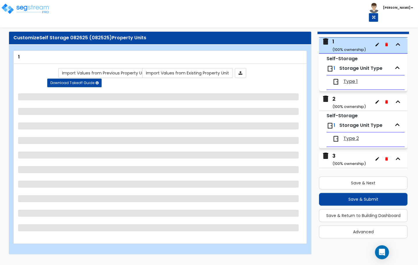
select select "1"
select select "4"
select select "3"
select select "2"
select select "3"
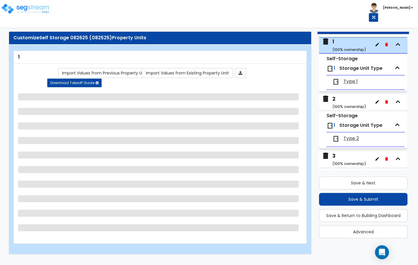
select select "1"
select select "2"
select select "3"
select select "2"
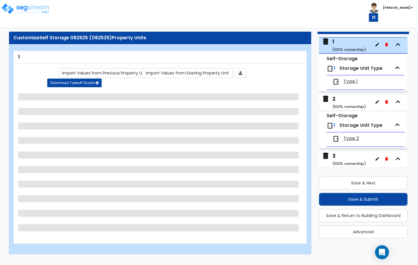
select select "4"
select select "5"
select select "2"
select select "1"
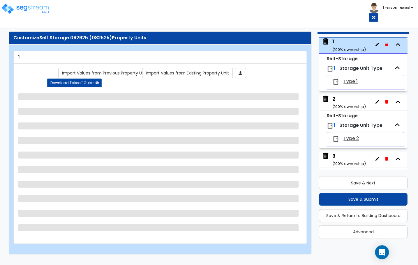
select select "1"
select select "2"
select select "7"
select select "2"
select select "1"
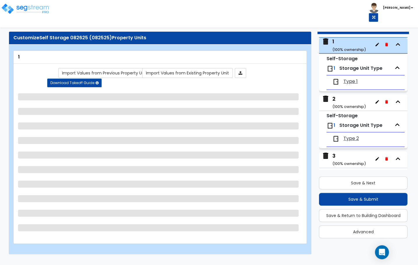
select select "2"
select select "3"
select select "1"
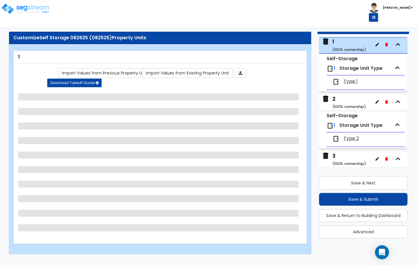
select select "3"
select select "2"
select select "1"
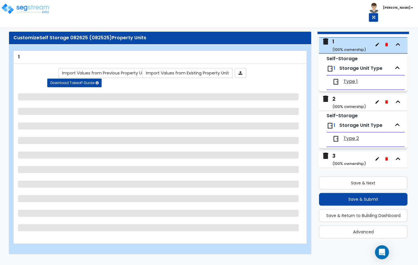
select select "3"
select select "4"
select select "5"
select select "6"
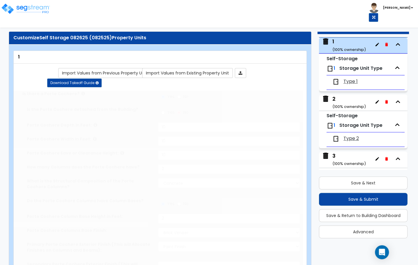
radio input "true"
select select "1"
type input "1"
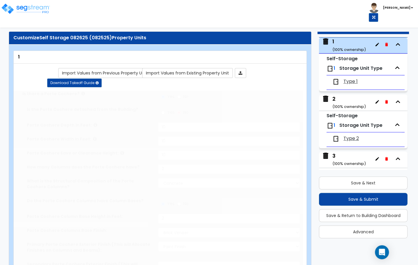
type input "1"
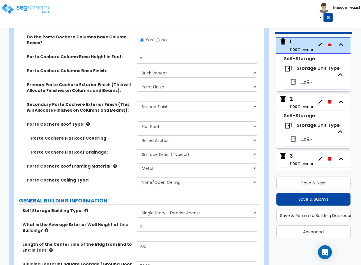
scroll to position [0, 0]
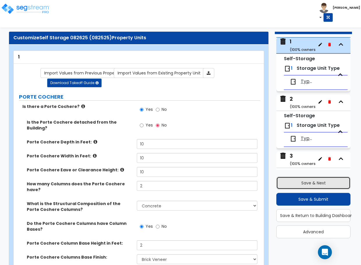
click at [323, 182] on button "Save & Next" at bounding box center [313, 183] width 74 height 13
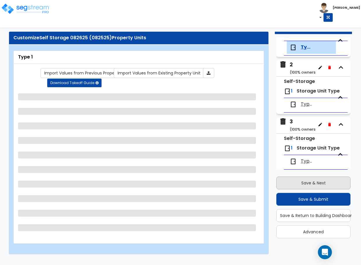
scroll to position [75, 0]
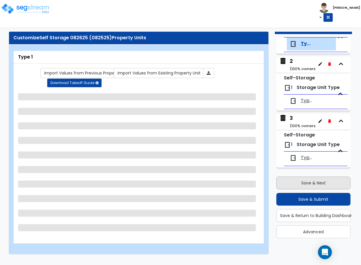
select select "2"
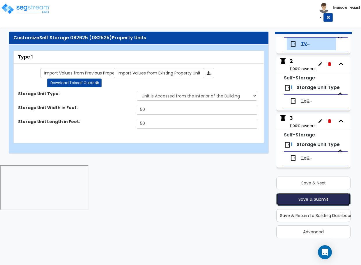
click at [314, 201] on button "Save & Submit" at bounding box center [313, 199] width 74 height 13
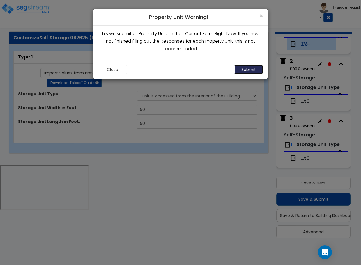
click at [243, 68] on button "Submit" at bounding box center [248, 70] width 29 height 10
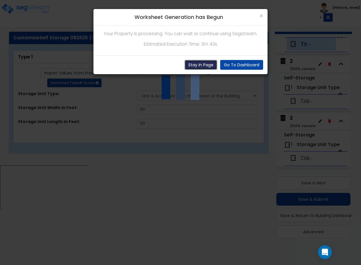
click at [198, 61] on button "Stay In Page" at bounding box center [201, 65] width 33 height 10
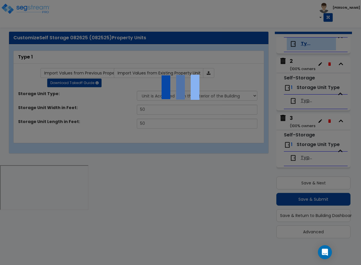
click at [8, 86] on div at bounding box center [180, 132] width 361 height 265
click at [185, 102] on img at bounding box center [180, 87] width 58 height 58
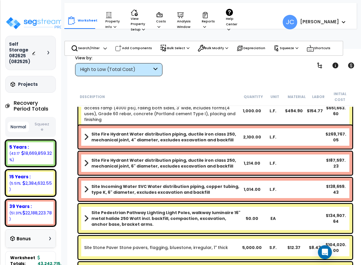
scroll to position [7, 0]
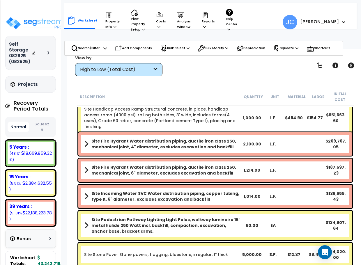
click at [49, 49] on div "Self Storage 082625 (082525)" at bounding box center [30, 52] width 43 height 23
click at [48, 50] on div at bounding box center [42, 53] width 20 height 6
click at [48, 52] on icon at bounding box center [48, 52] width 2 height 3
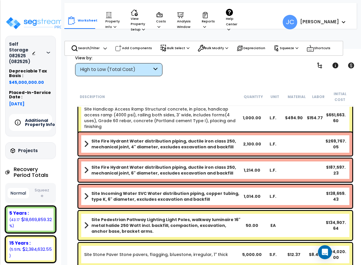
click at [38, 120] on h5 "Additional Property Info" at bounding box center [45, 122] width 41 height 8
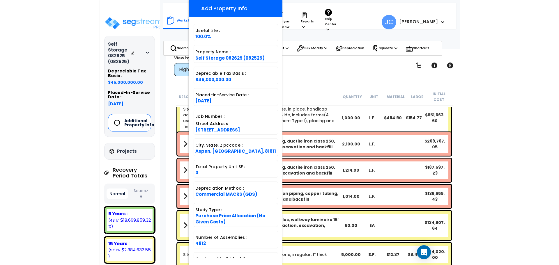
scroll to position [59, 0]
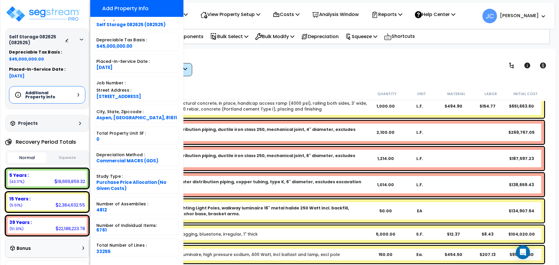
click at [255, 75] on div "View by: High to Low (Total Cost) High to Low (Total Cost)" at bounding box center [326, 66] width 447 height 22
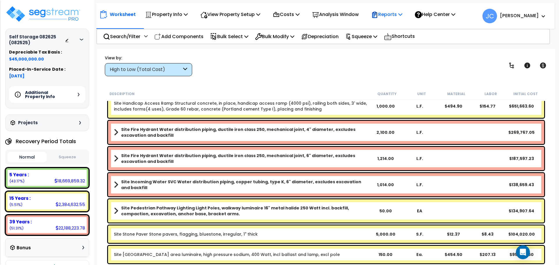
click at [361, 13] on p "Reports" at bounding box center [386, 14] width 31 height 8
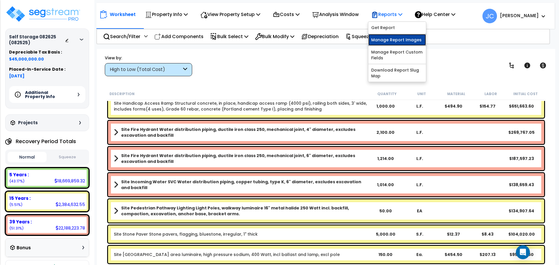
click at [361, 37] on link "Manage Report Images" at bounding box center [397, 40] width 58 height 12
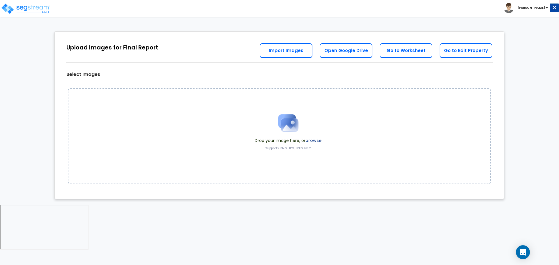
click at [315, 136] on span at bounding box center [288, 123] width 67 height 29
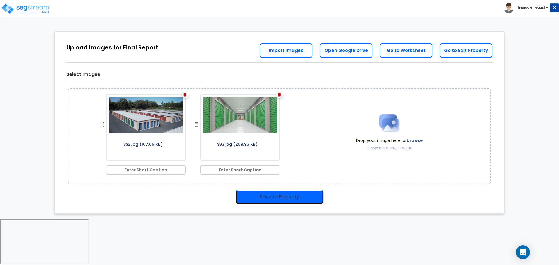
click at [297, 198] on button "Save to Property" at bounding box center [280, 197] width 88 height 15
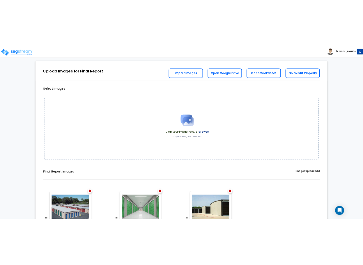
scroll to position [27, 0]
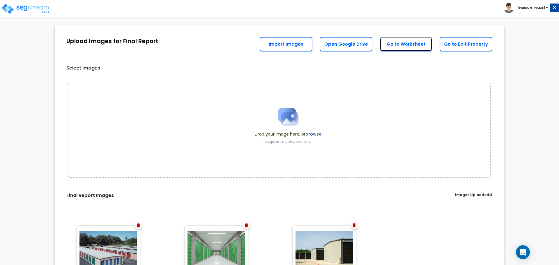
click at [403, 45] on link "Go to Worksheet" at bounding box center [406, 44] width 53 height 15
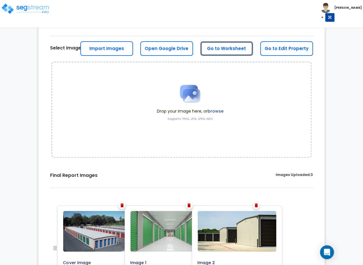
scroll to position [25, 0]
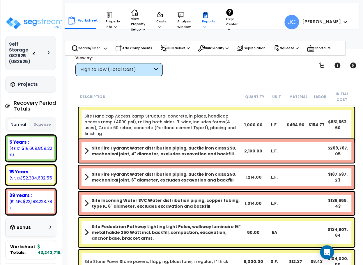
click at [202, 22] on p "Reports" at bounding box center [208, 21] width 13 height 18
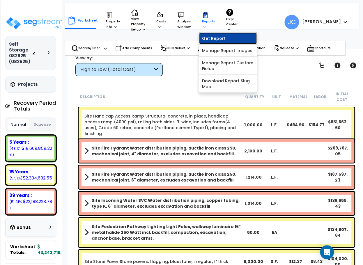
click at [210, 40] on link "Get Report" at bounding box center [228, 39] width 58 height 12
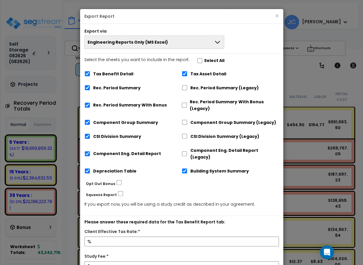
click at [198, 45] on button "Engineering Reports Only (MS Excel)" at bounding box center [154, 42] width 140 height 13
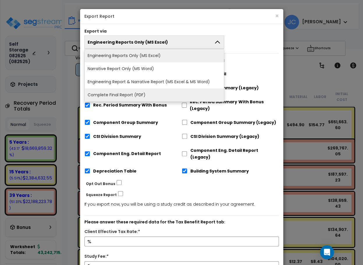
click at [164, 93] on li "Complete Final Report (PDF)" at bounding box center [154, 95] width 139 height 13
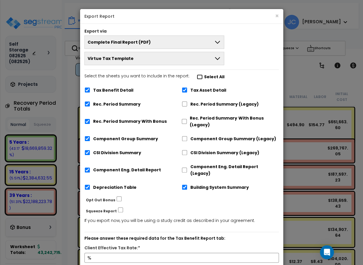
click at [197, 76] on input "Select the sheets you want to include in the report: Select All" at bounding box center [200, 77] width 6 height 5
checkbox input "true"
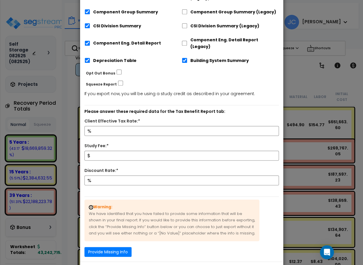
scroll to position [133, 0]
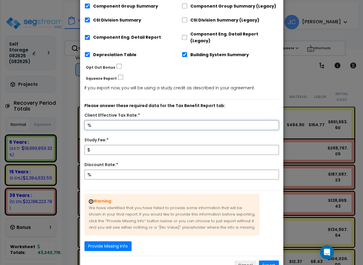
click at [150, 122] on input "Client Effective Tax Rate:*" at bounding box center [181, 125] width 194 height 10
type input "32"
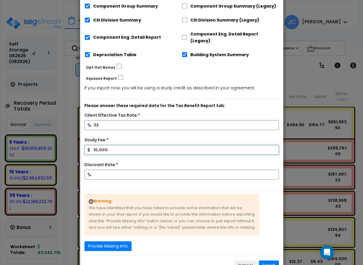
type input "10,000"
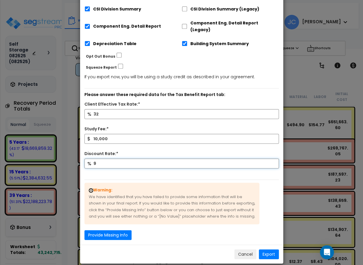
type input "9"
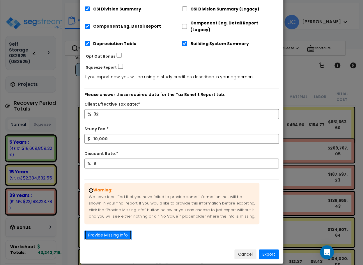
click at [121, 230] on button "Provide Missing Info" at bounding box center [107, 235] width 47 height 10
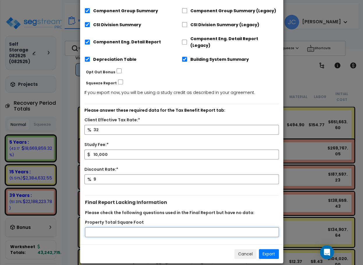
click at [123, 227] on input "Property Total Square Foot" at bounding box center [182, 232] width 194 height 10
type input "250000"
drag, startPoint x: 271, startPoint y: 249, endPoint x: 7, endPoint y: 186, distance: 271.4
click at [271, 249] on button "Export" at bounding box center [269, 254] width 20 height 10
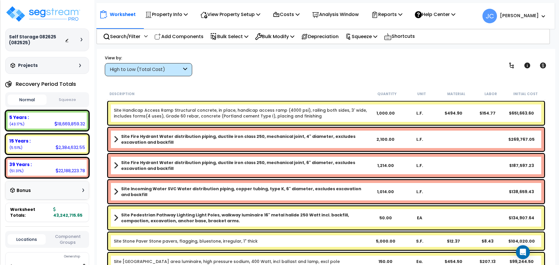
scroll to position [0, 0]
click at [49, 5] on img at bounding box center [43, 13] width 76 height 17
